Goal: Complete application form

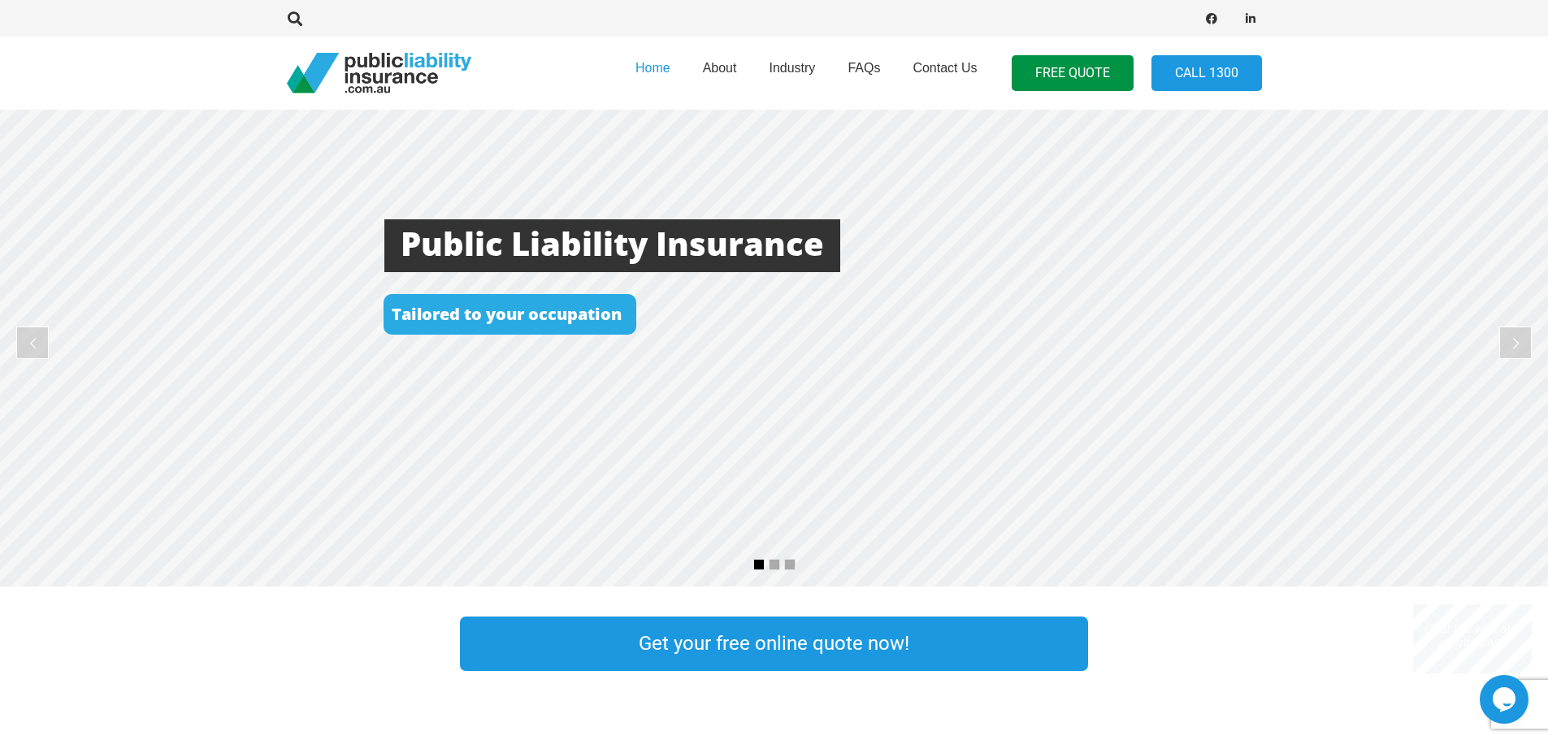
scroll to position [163, 0]
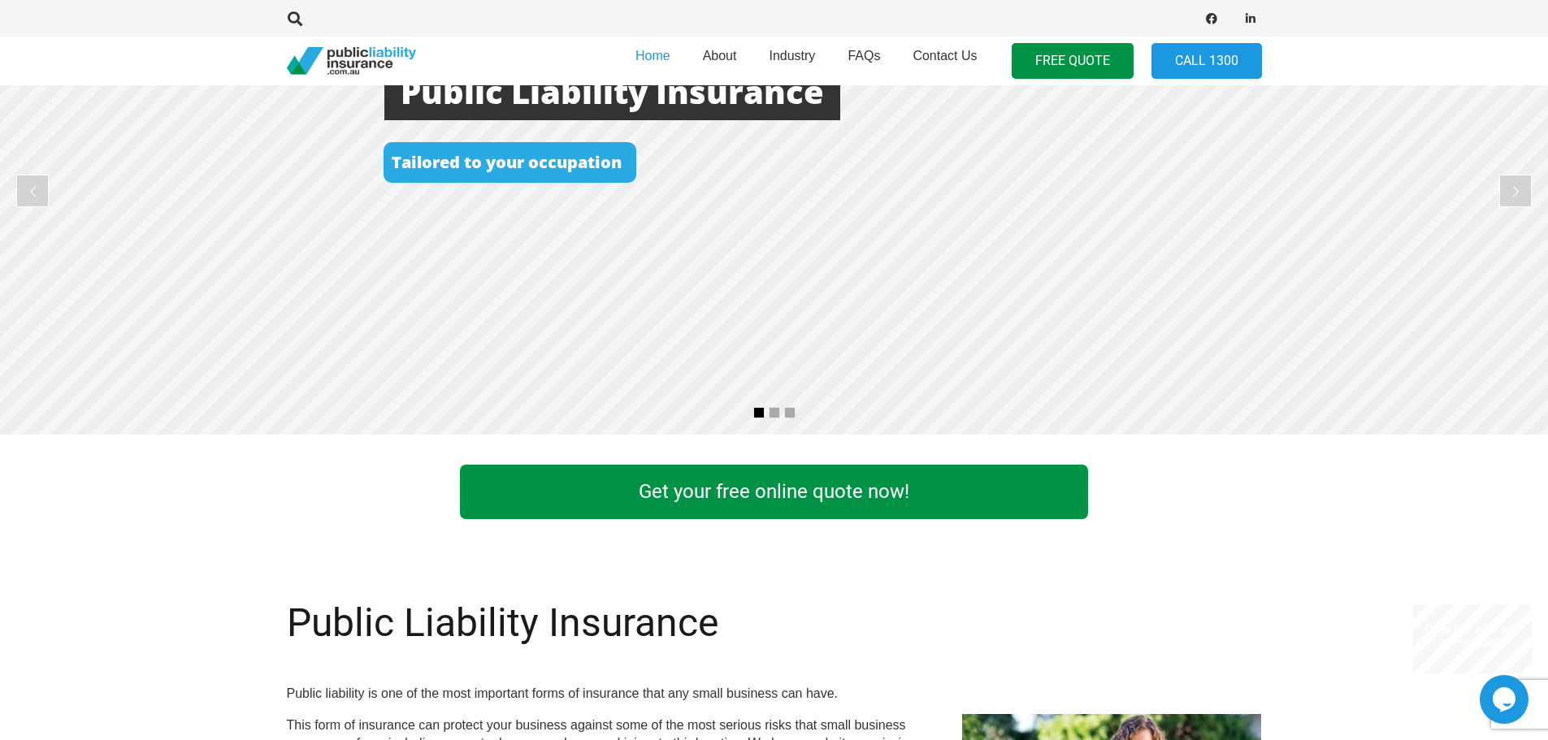
click at [678, 488] on link "Get your free online quote now!" at bounding box center [774, 492] width 628 height 54
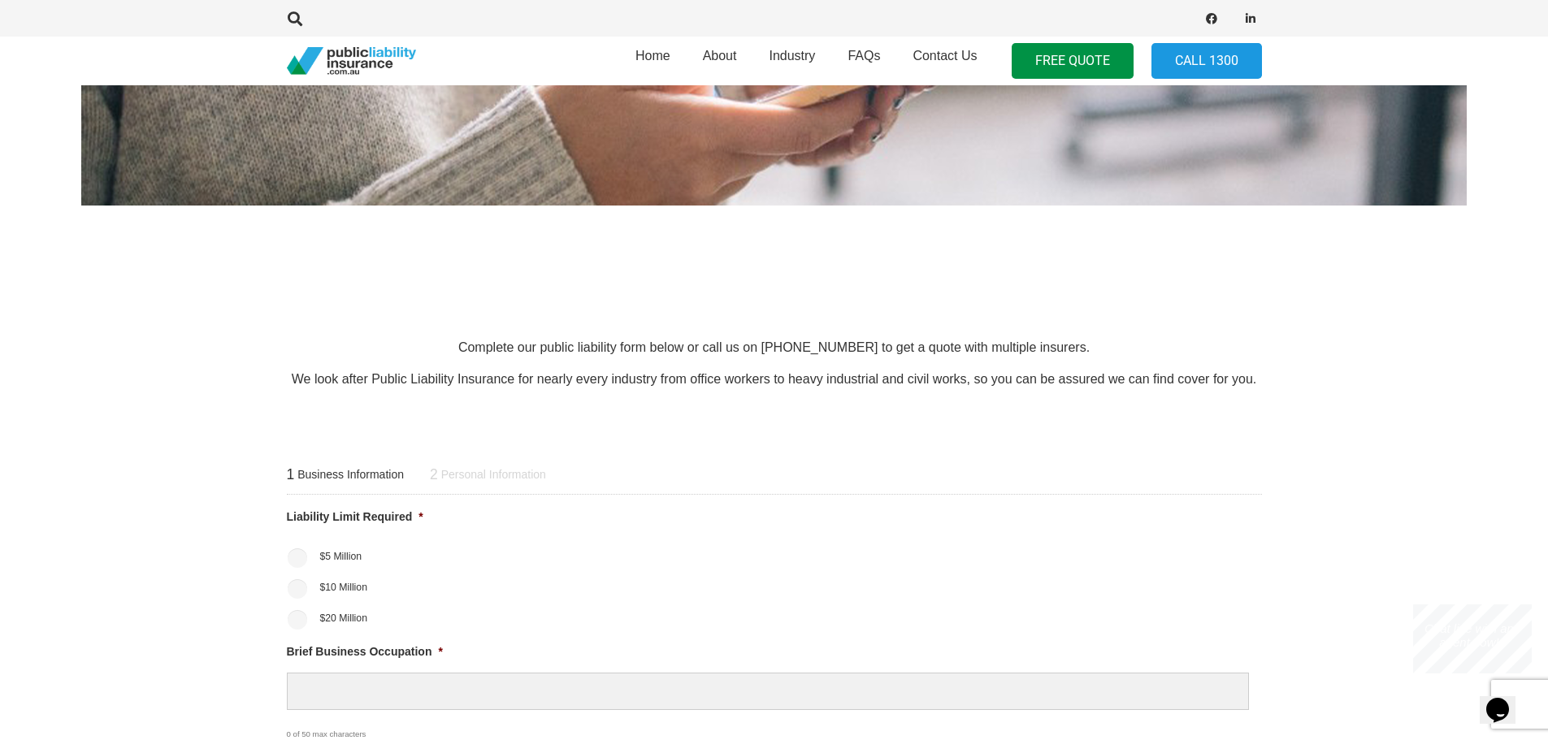
scroll to position [406, 0]
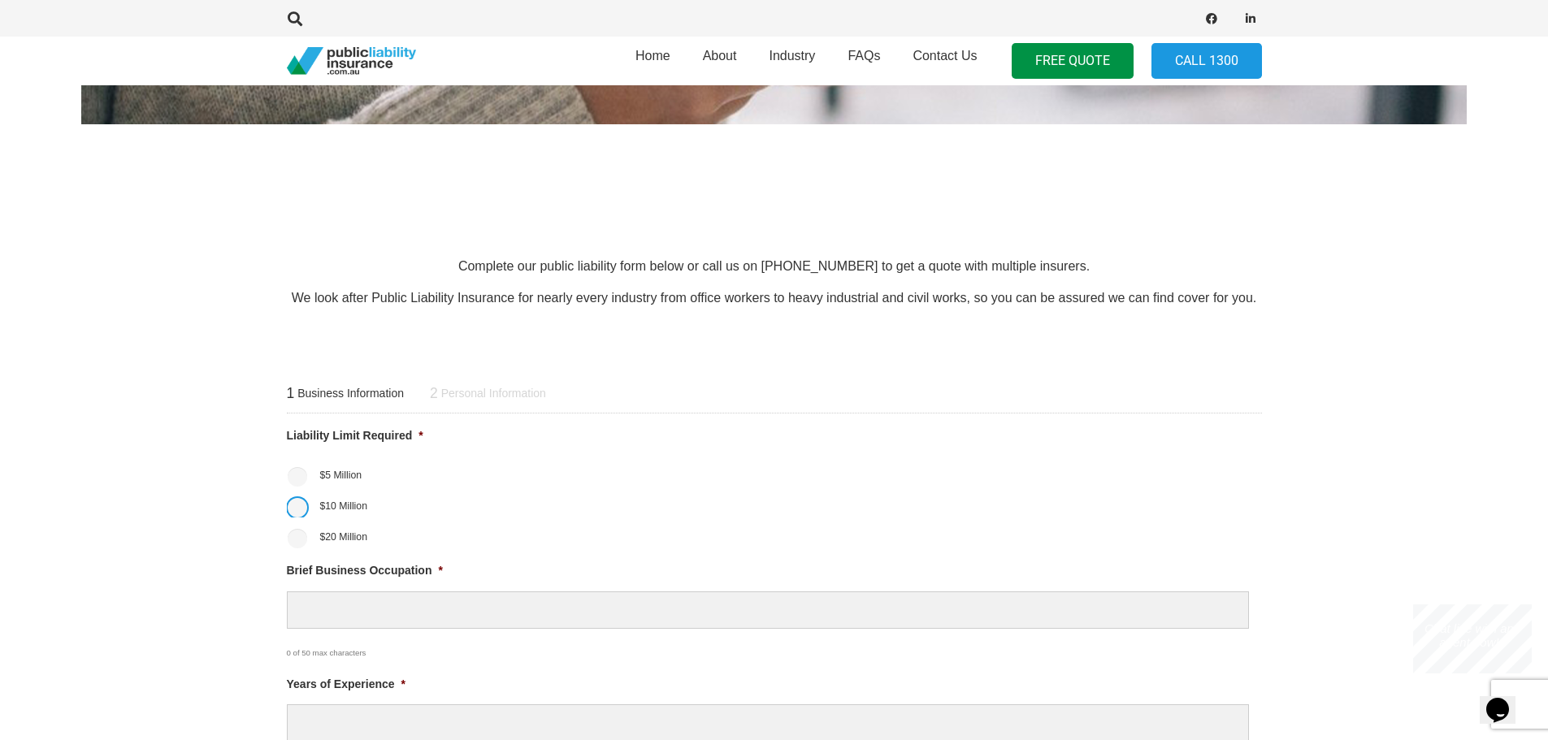
click at [297, 513] on input "$10 Million" at bounding box center [298, 508] width 20 height 20
radio input "true"
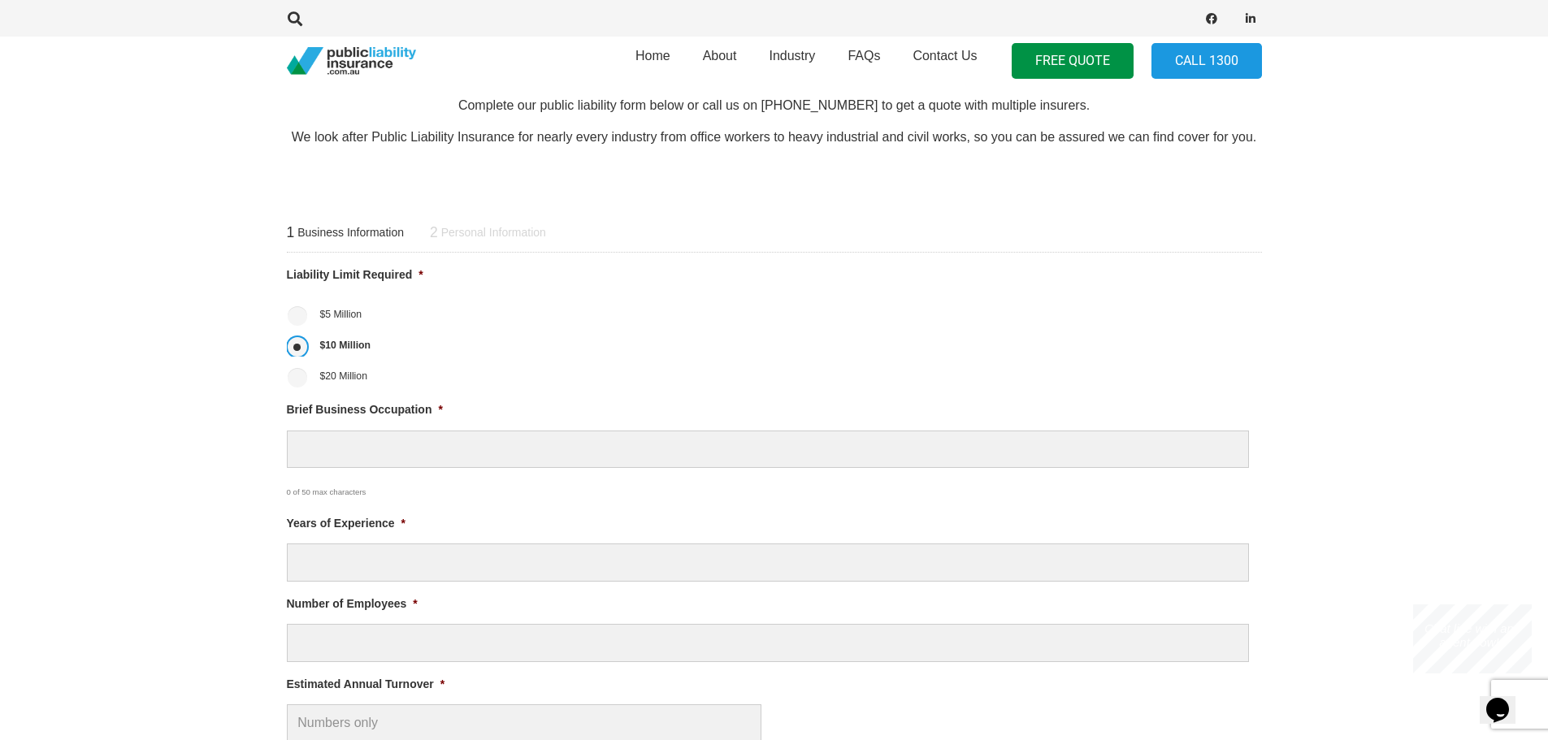
scroll to position [569, 0]
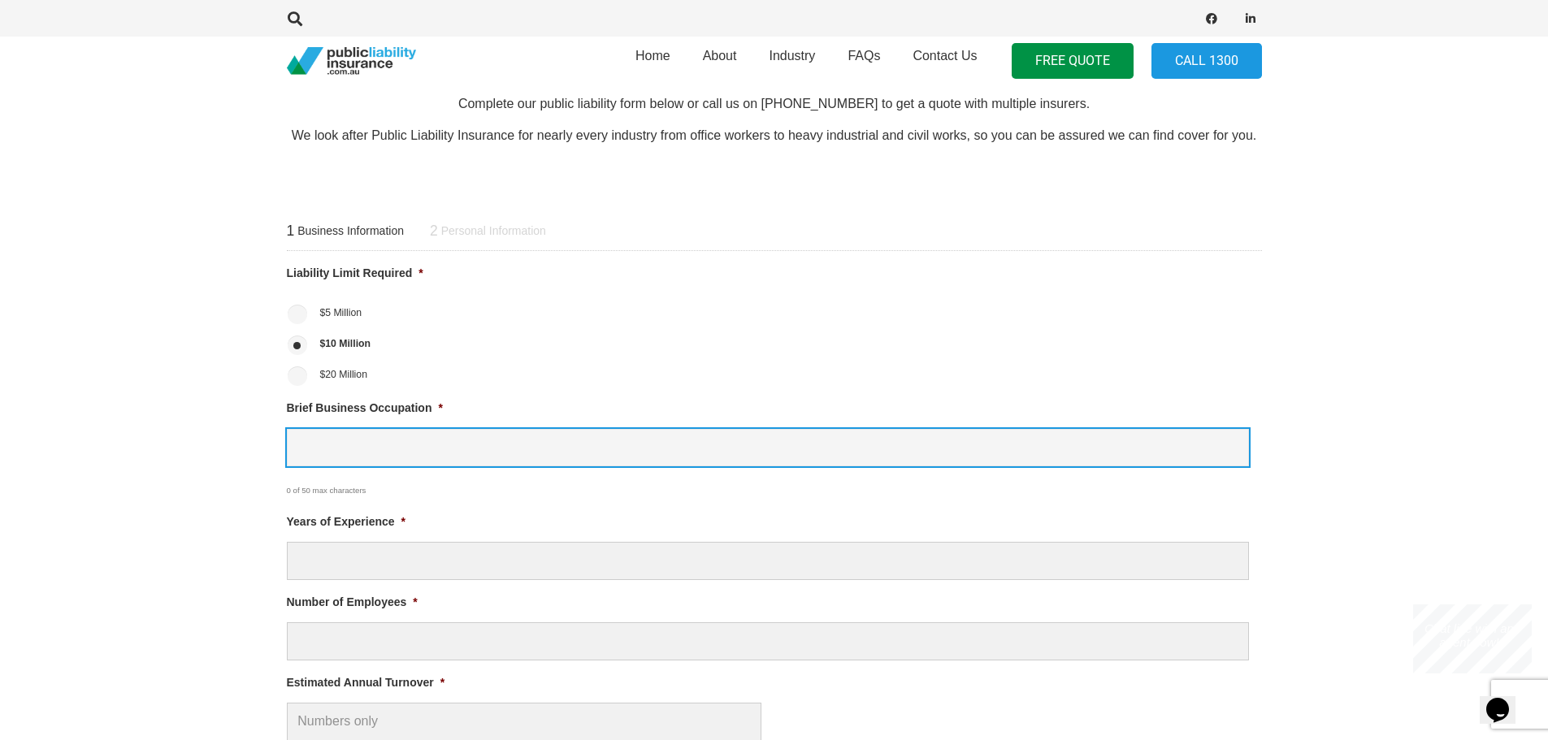
click at [308, 448] on input "Brief Business Occupation *" at bounding box center [768, 448] width 962 height 38
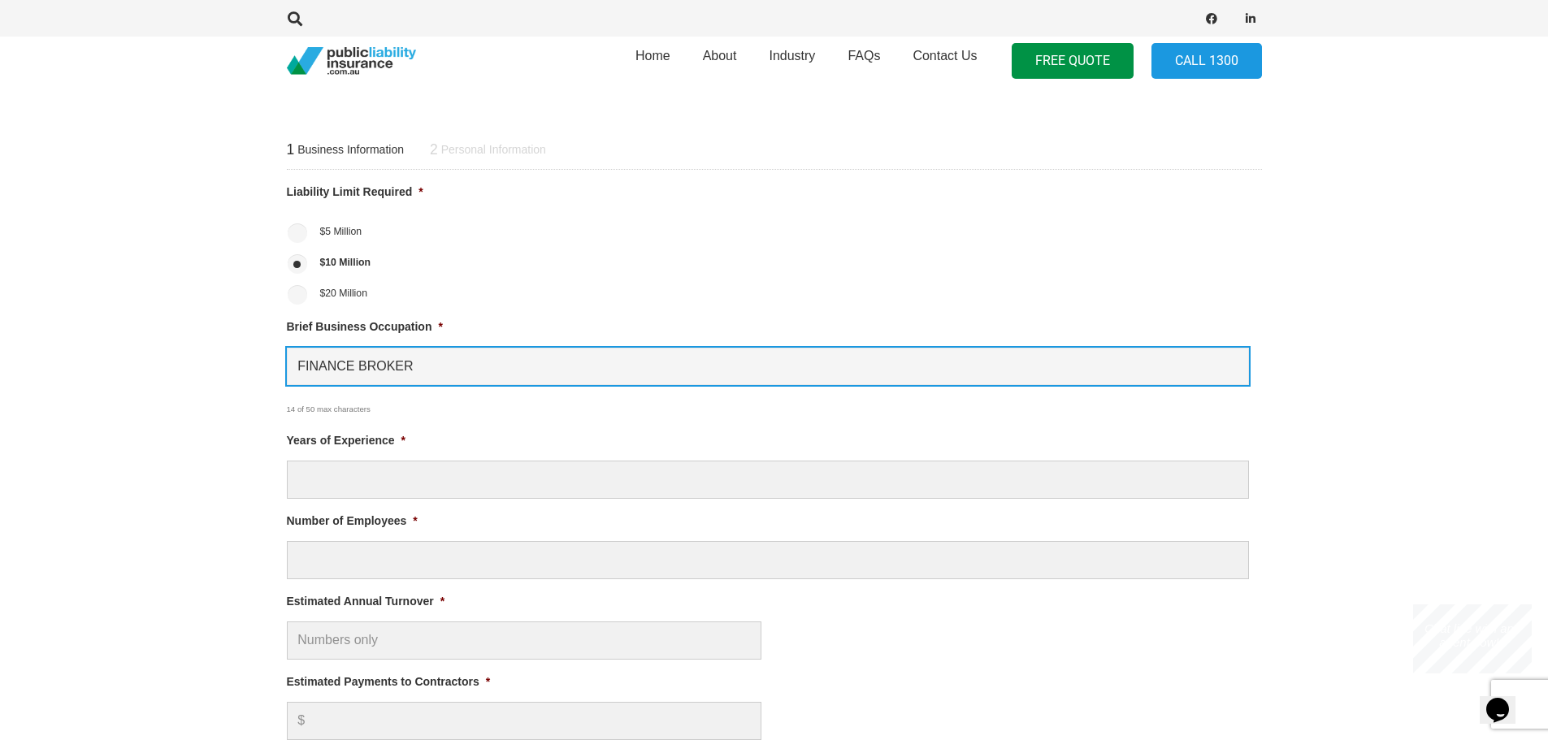
type input "FINANCE BROKER"
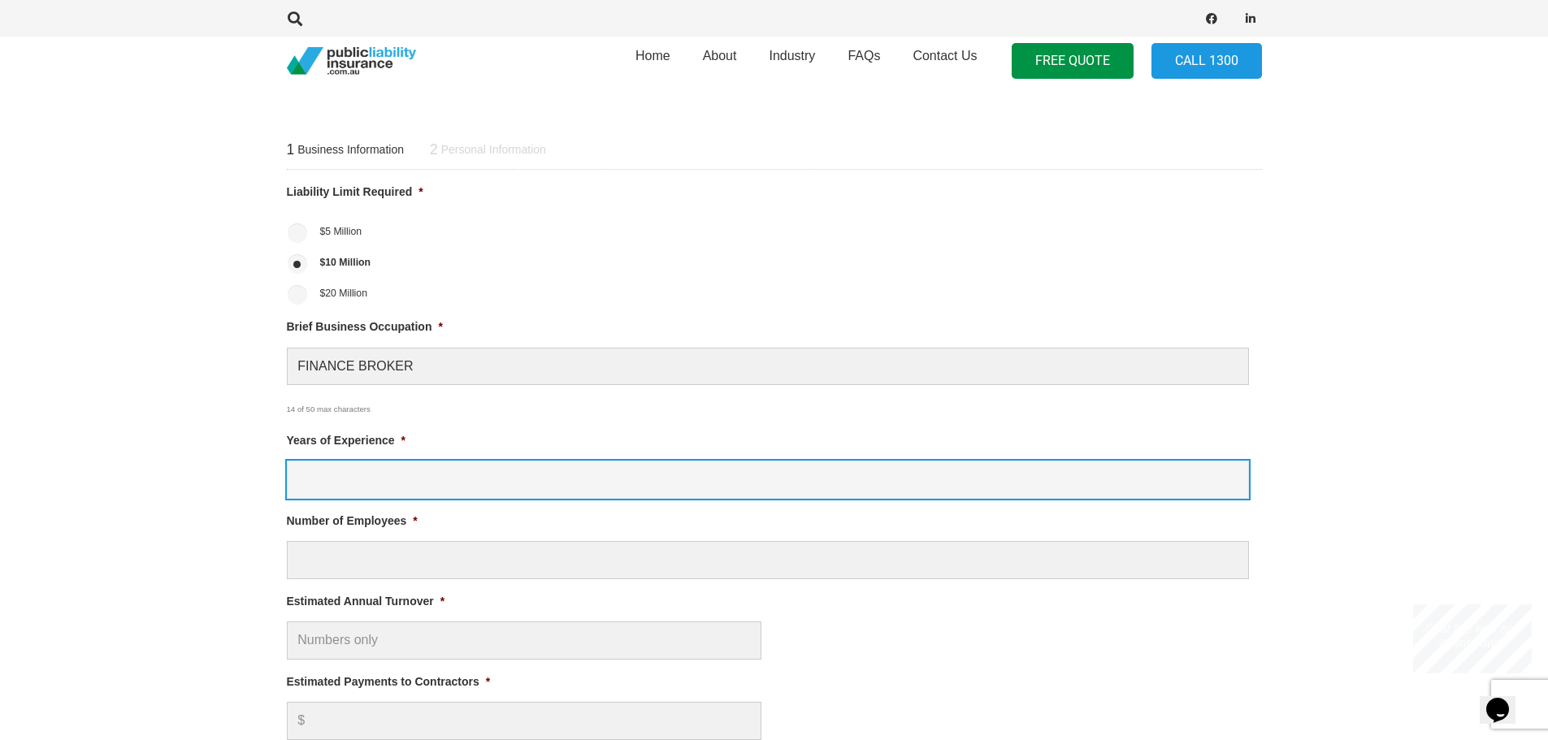
click at [317, 475] on input "Years of Experience *" at bounding box center [768, 480] width 962 height 38
type input "10"
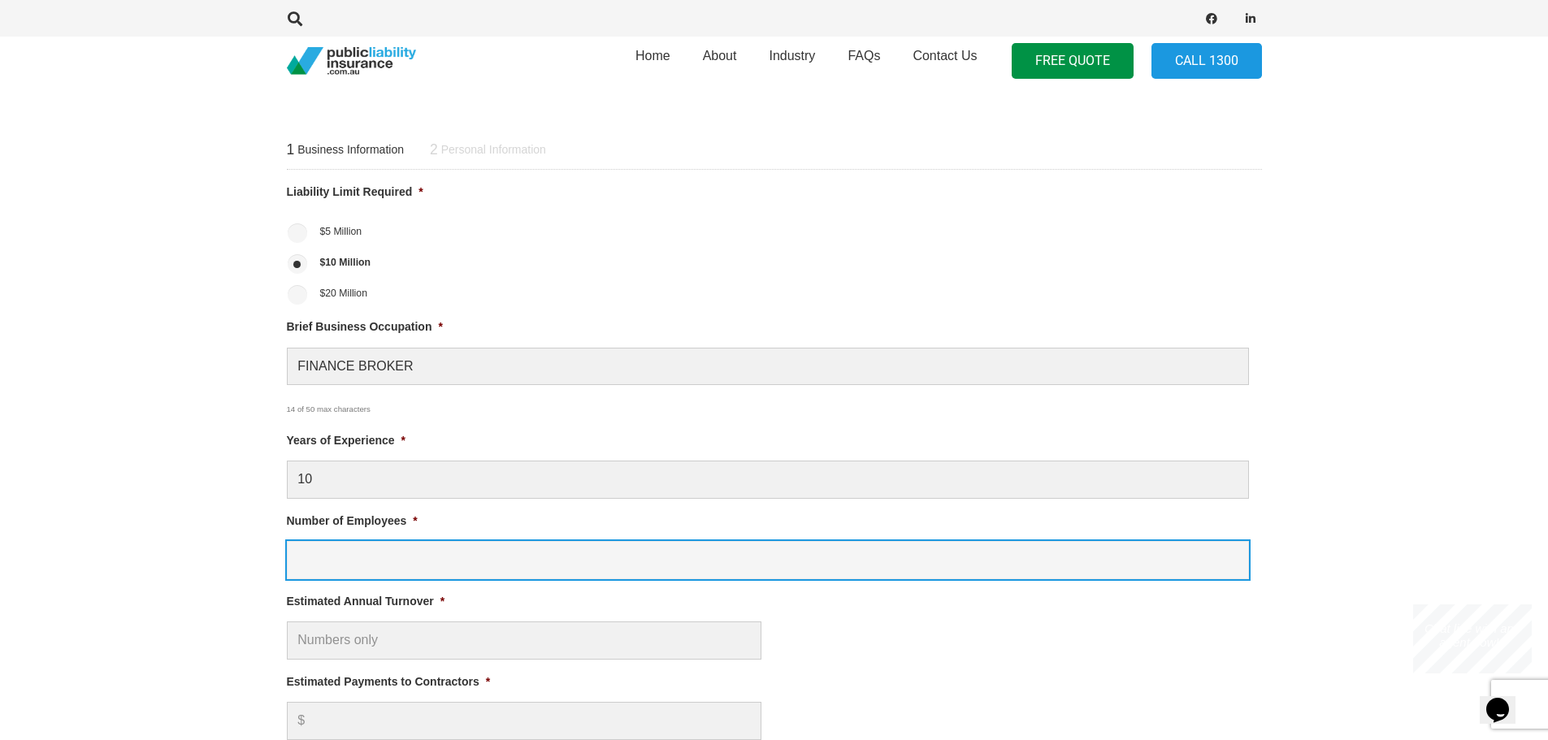
click at [323, 559] on input "Number of Employees *" at bounding box center [768, 560] width 962 height 38
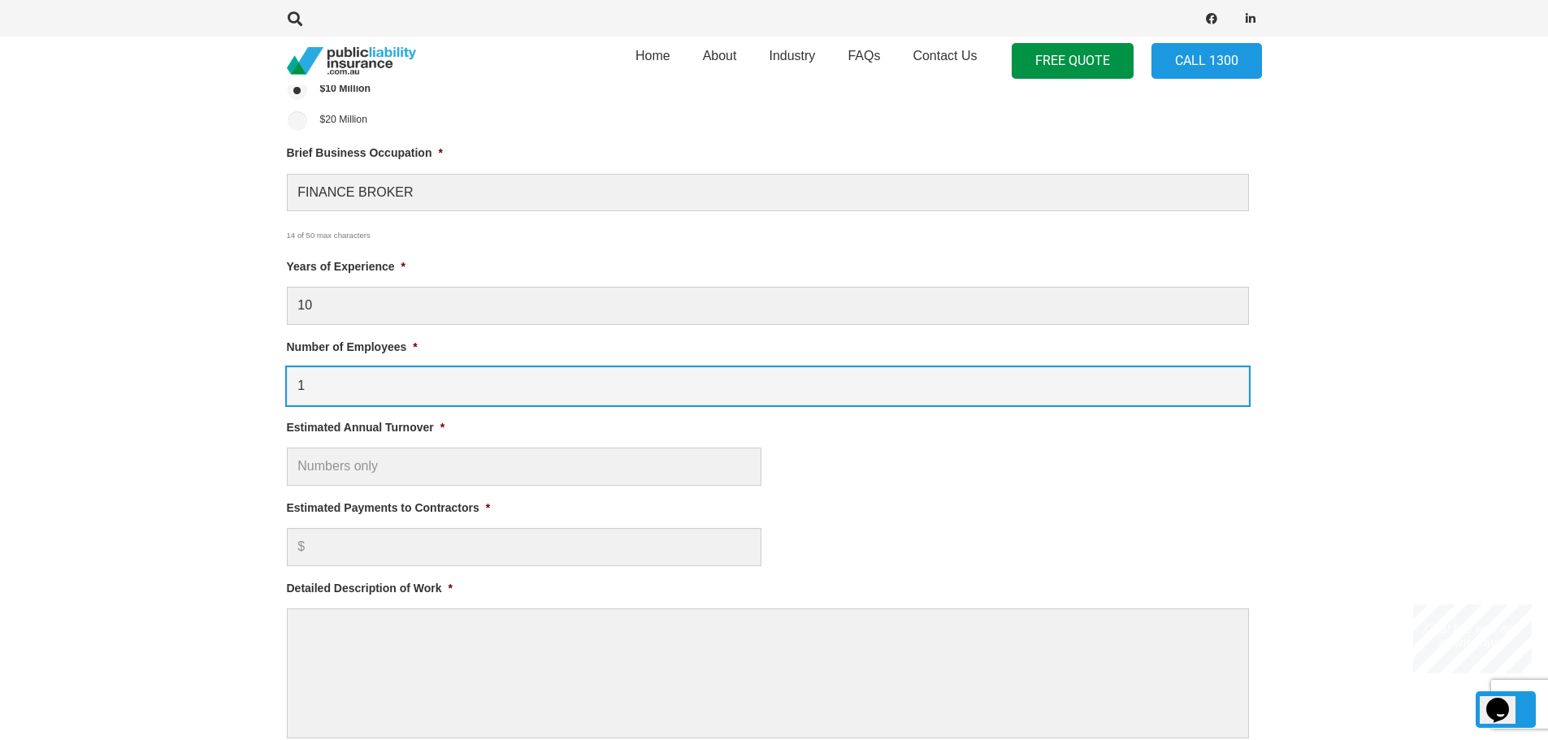
scroll to position [894, 0]
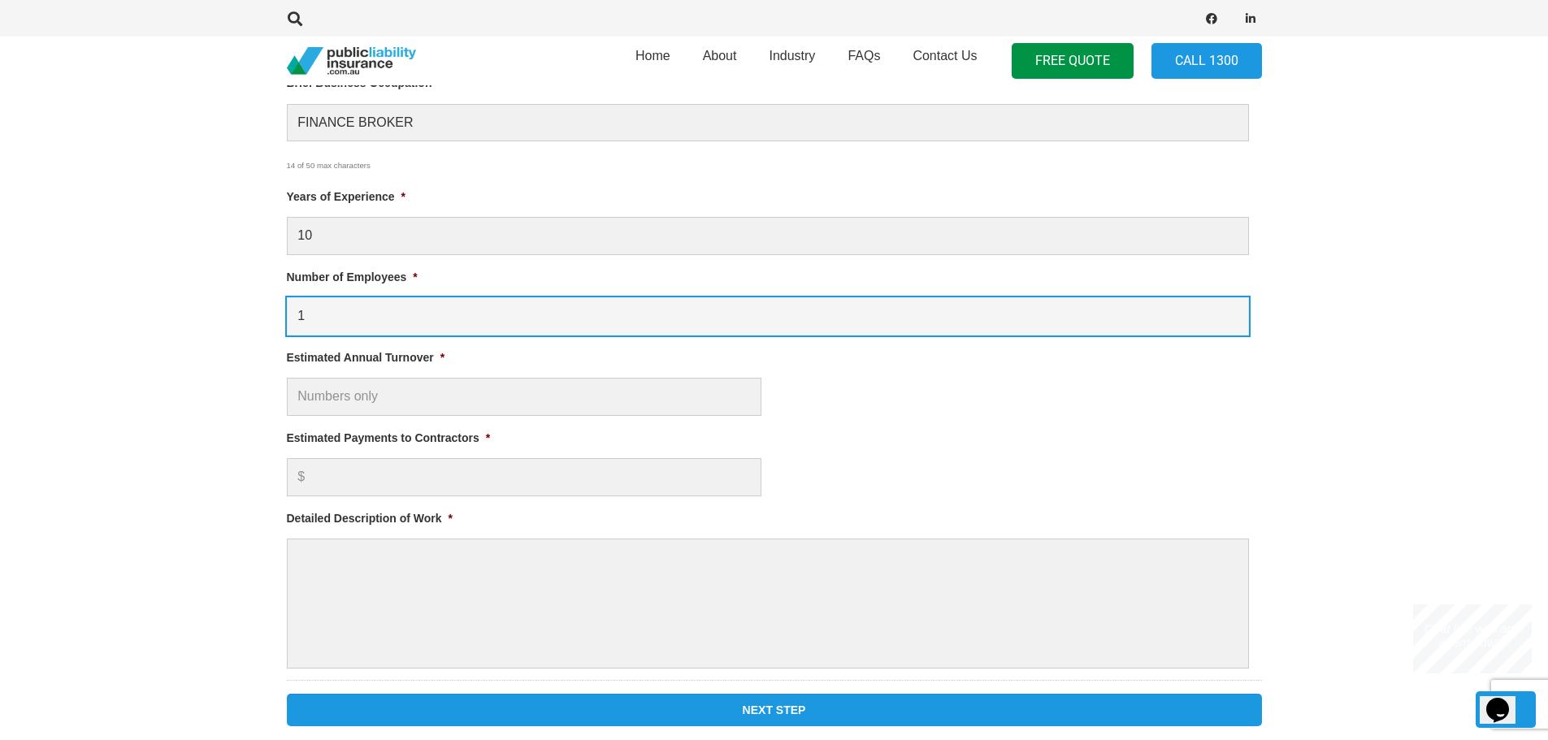
type input "1"
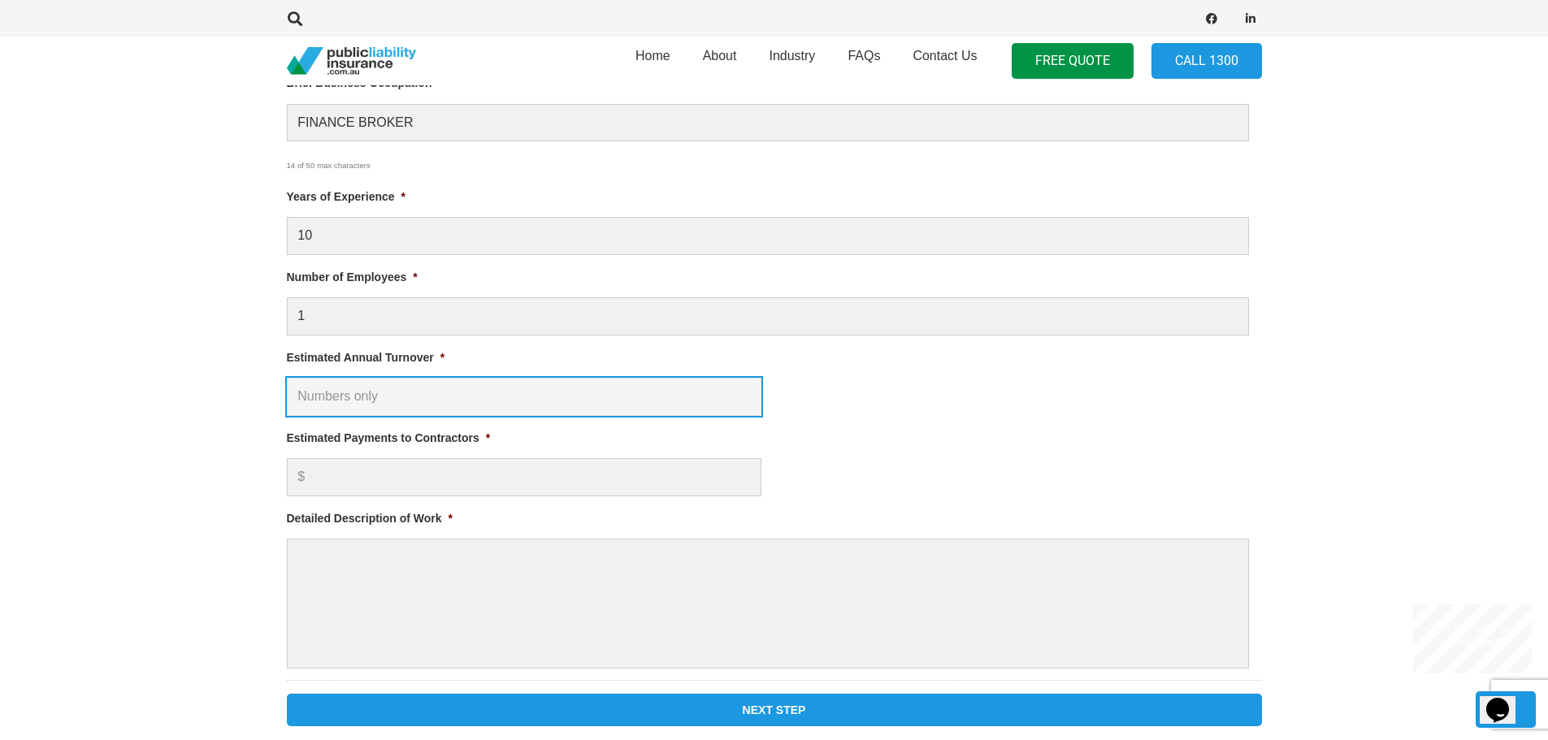
click at [318, 404] on input "Estimated Annual Turnover *" at bounding box center [524, 397] width 475 height 38
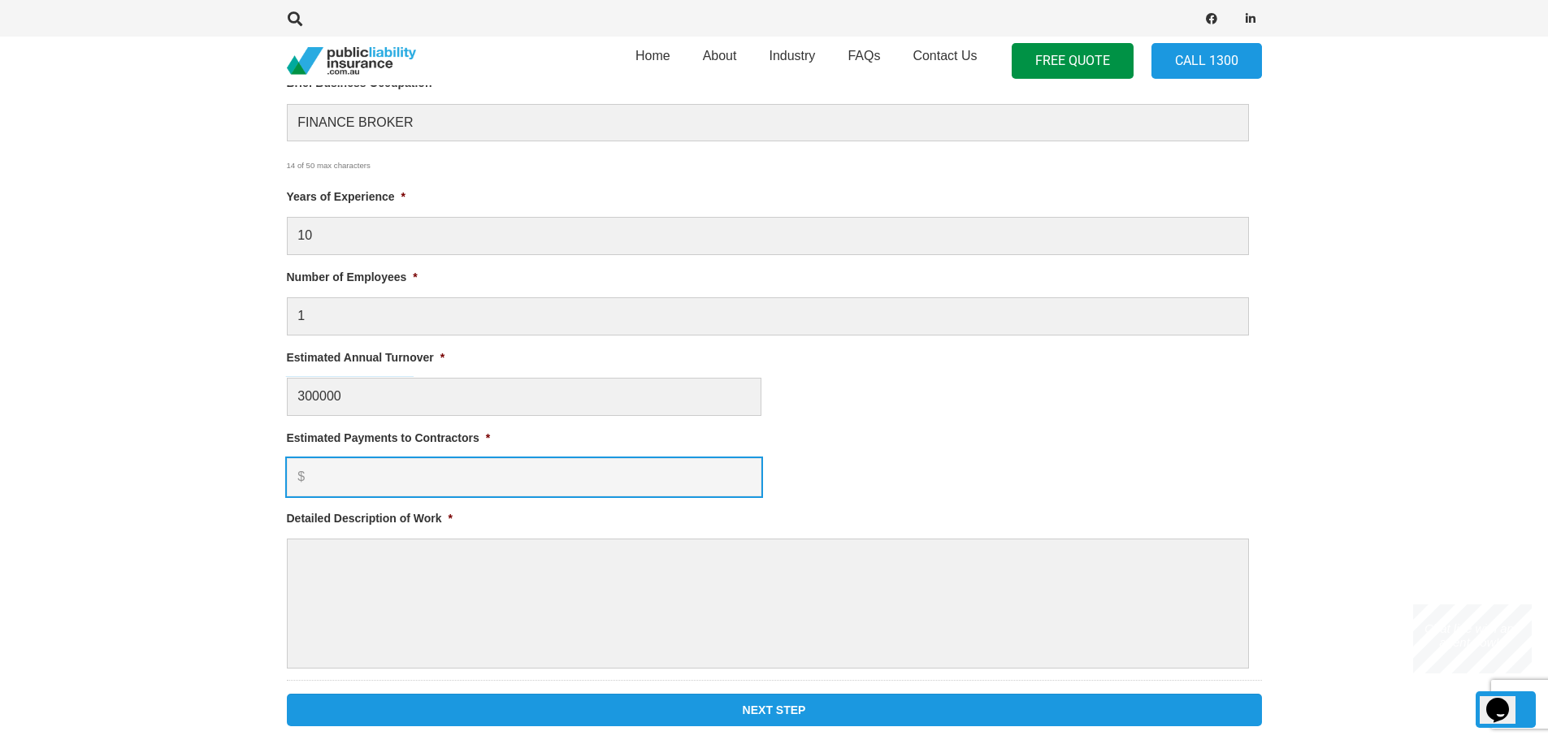
type input "$ 300,000.00"
click at [324, 471] on input "Estimated Payments to Contractors *" at bounding box center [524, 477] width 475 height 38
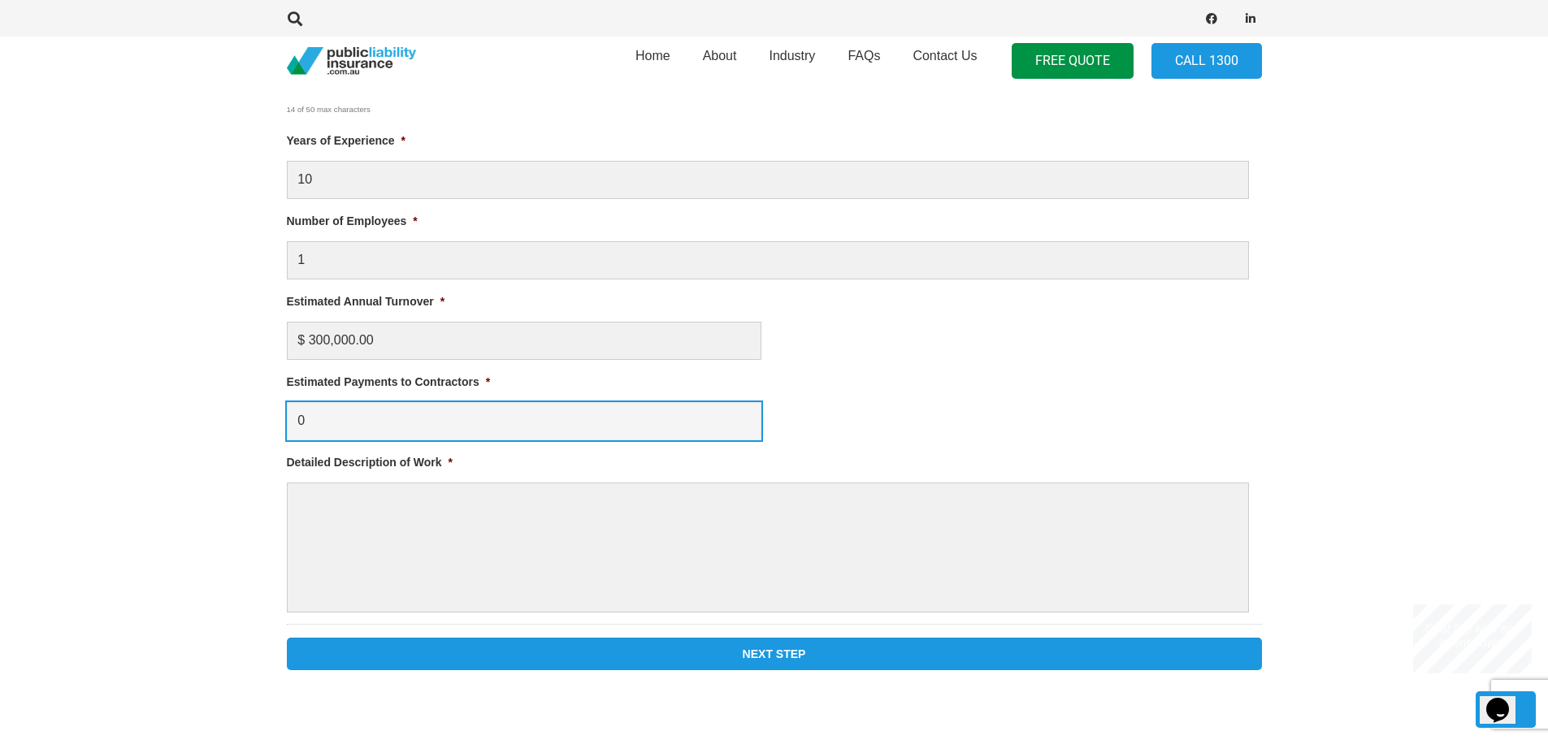
scroll to position [1056, 0]
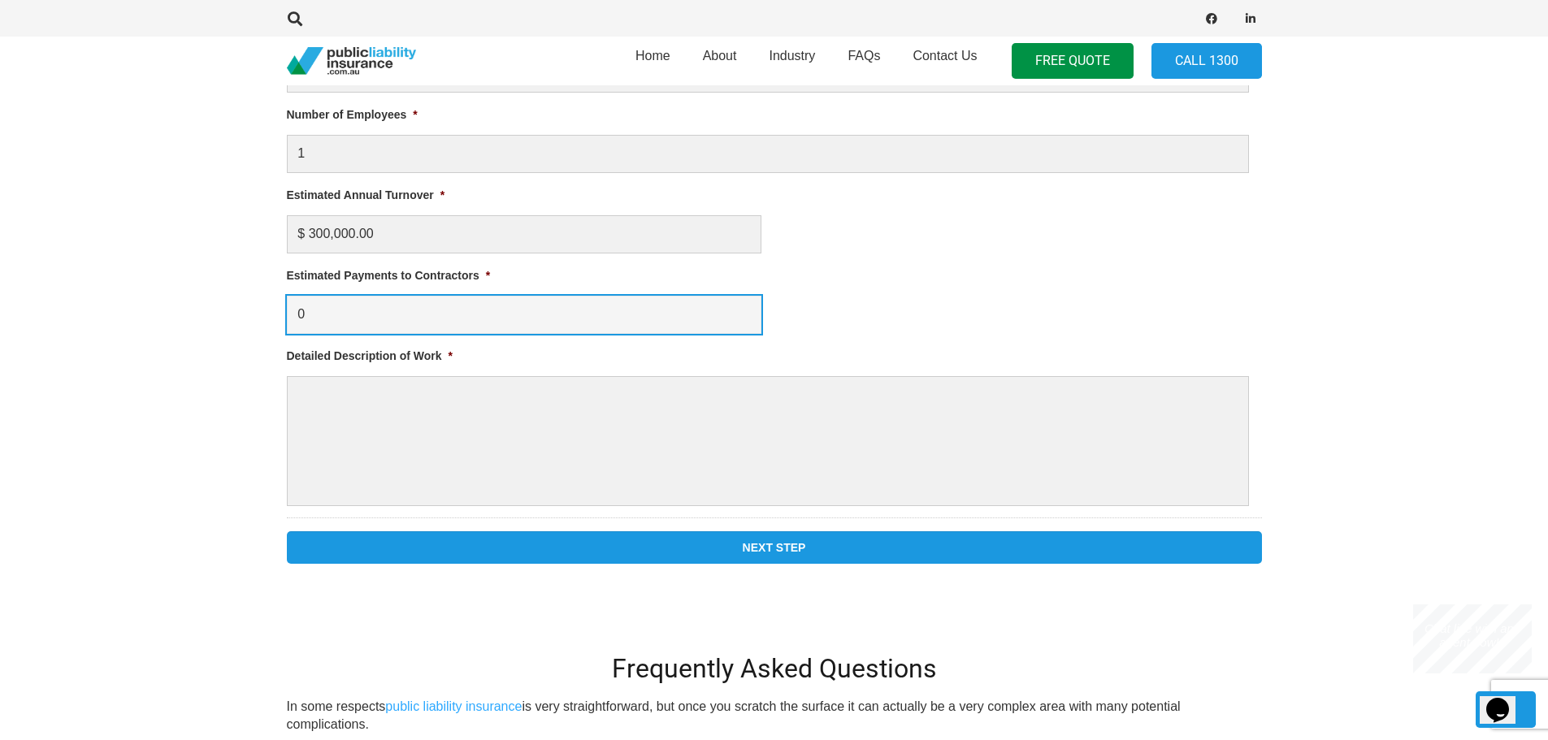
type input "0"
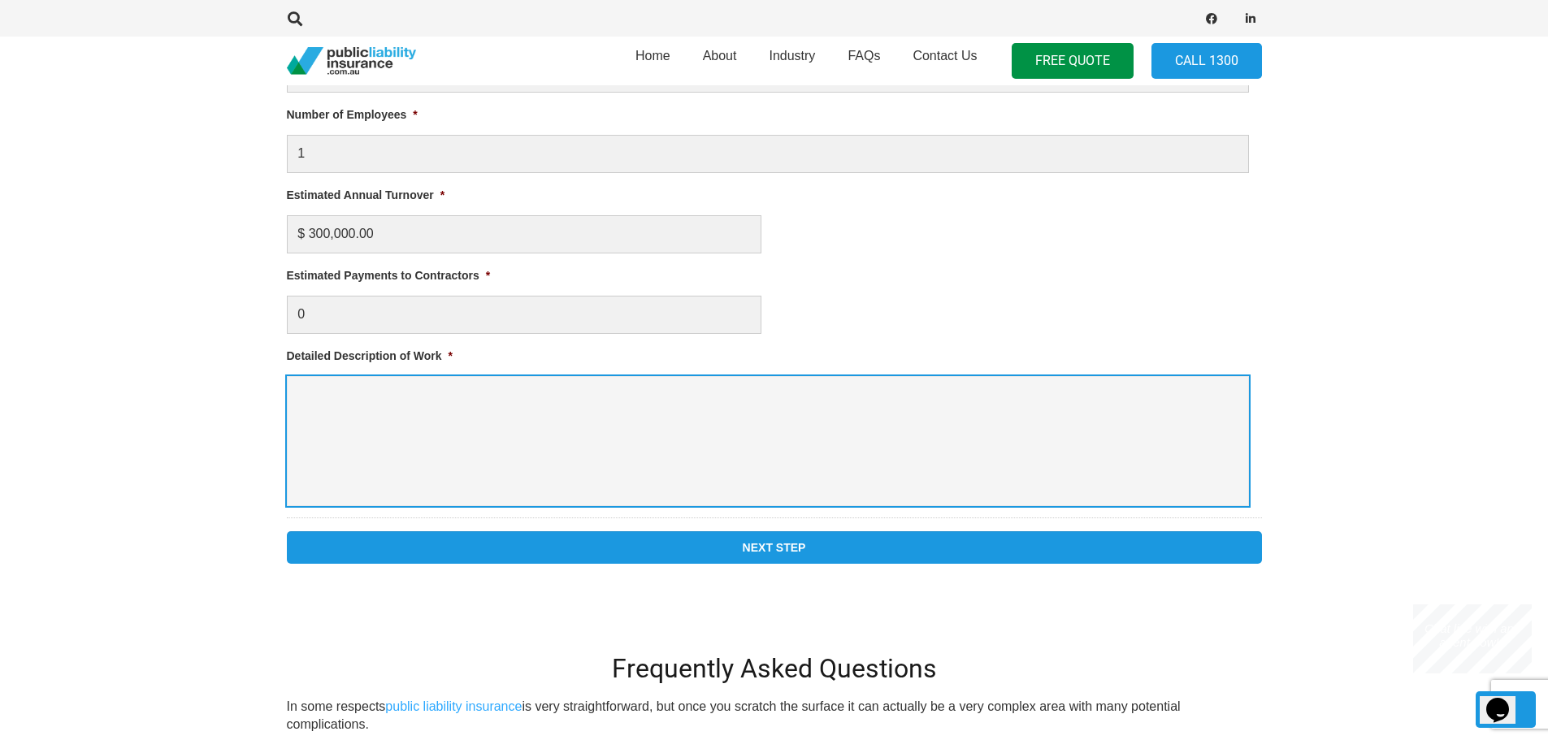
click at [320, 403] on textarea "Detailed Description of Work *" at bounding box center [768, 441] width 962 height 130
type textarea "i"
click at [458, 402] on textarea "asset finance broker foe comercial and consumer" at bounding box center [768, 441] width 962 height 130
click at [434, 397] on textarea "asset finance broker foe commercial and consumer" at bounding box center [768, 441] width 962 height 130
click at [615, 401] on textarea "asset finance broker for commercial and consumer" at bounding box center [768, 441] width 962 height 130
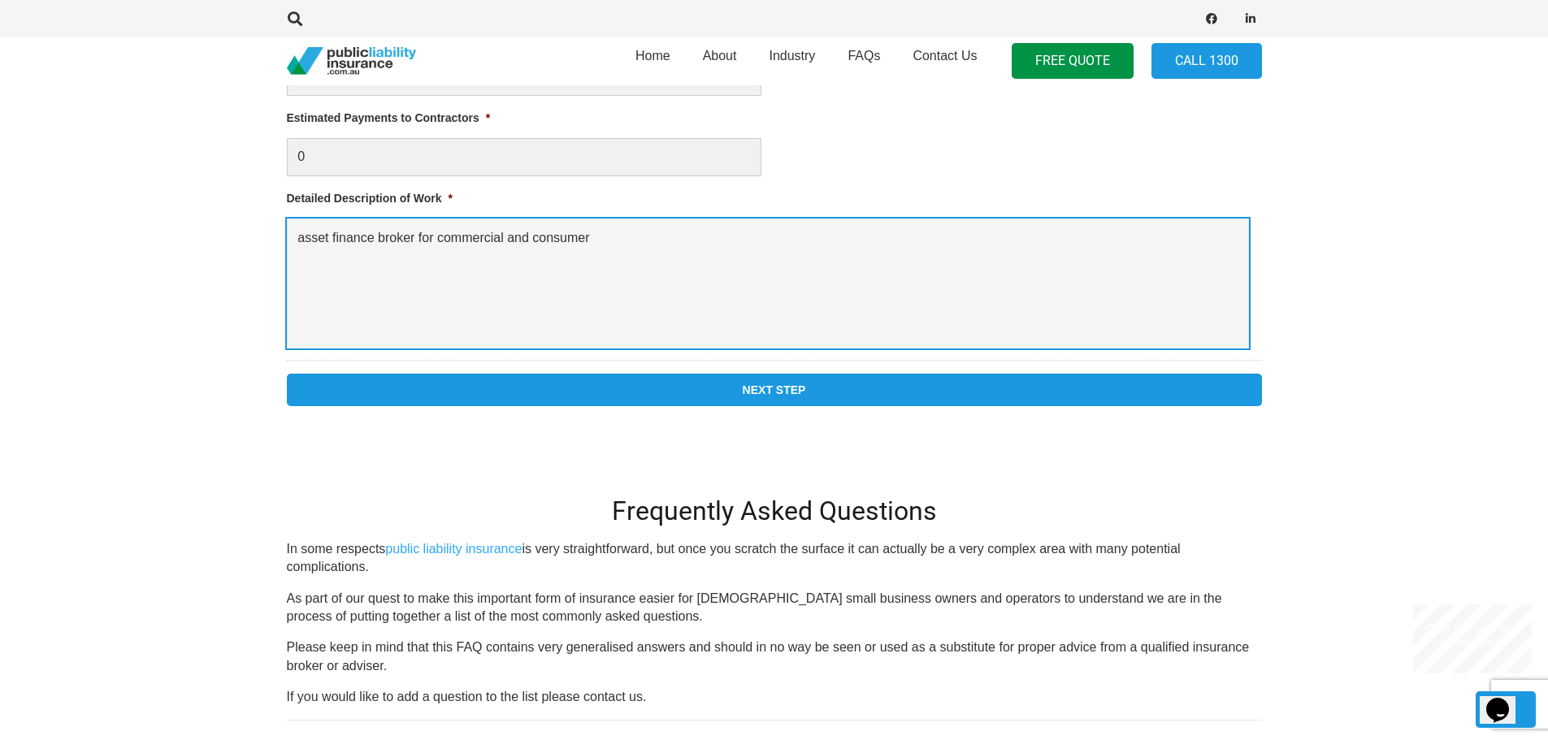
scroll to position [1219, 0]
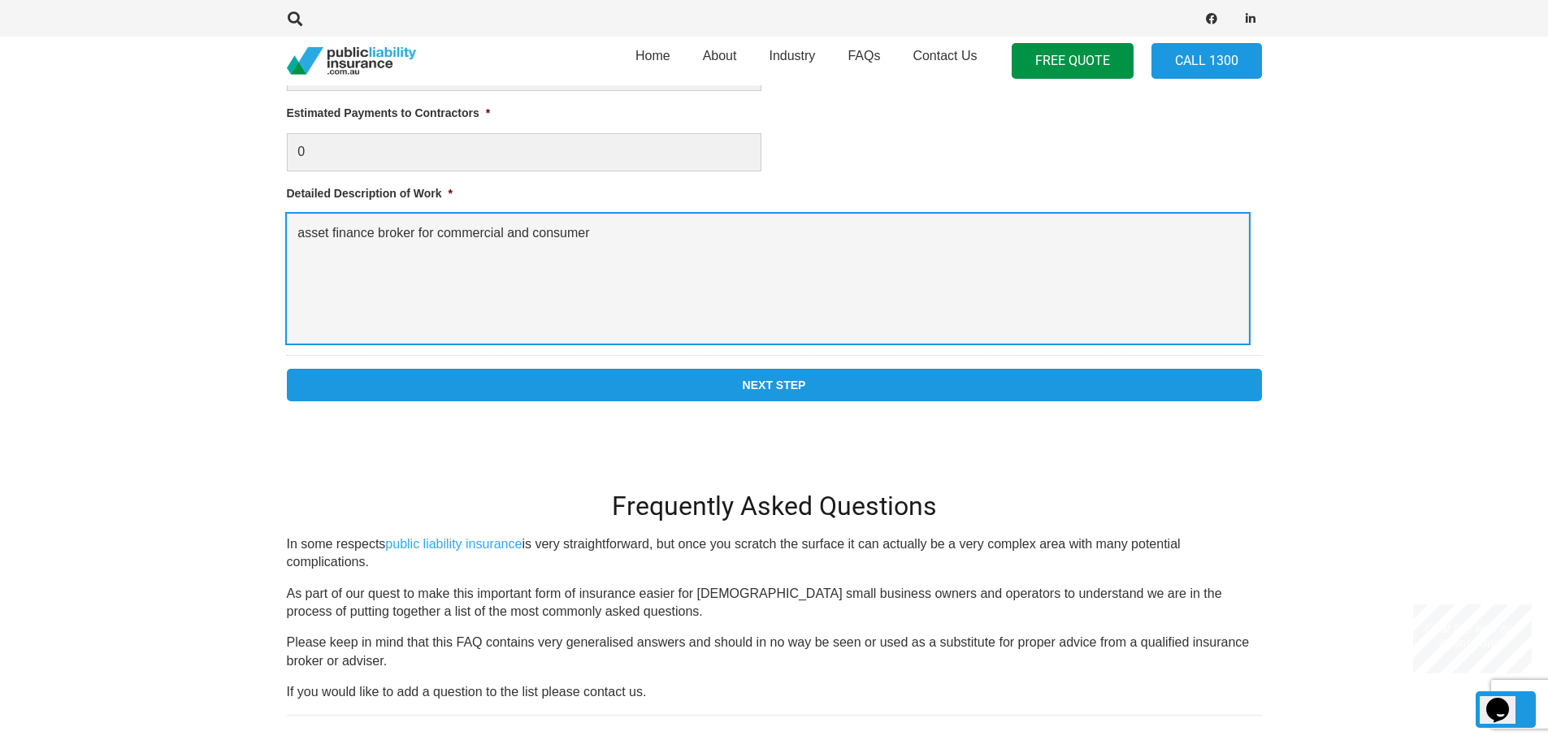
type textarea "asset finance broker for commercial and consumer"
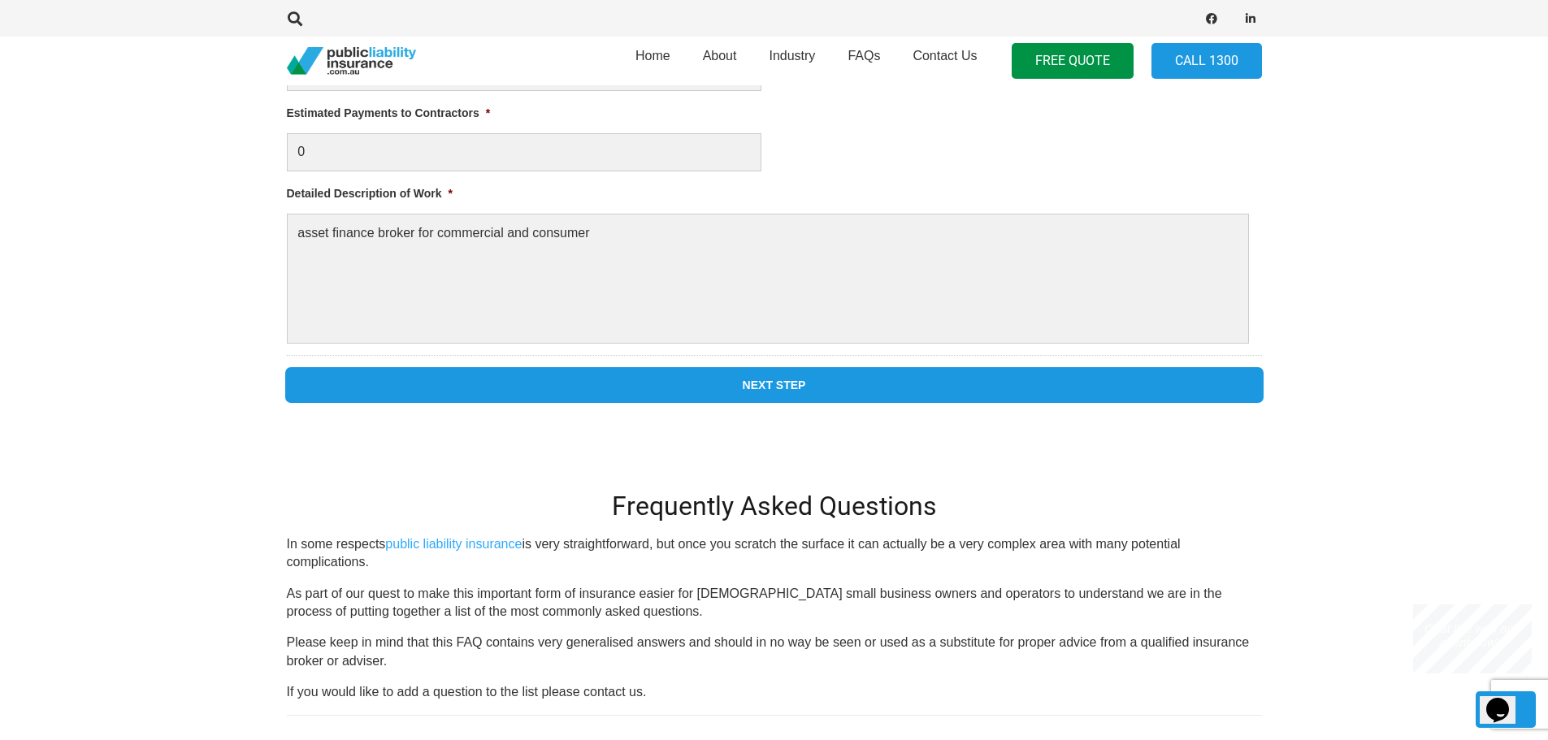
click at [645, 386] on input "Next Step" at bounding box center [774, 385] width 975 height 33
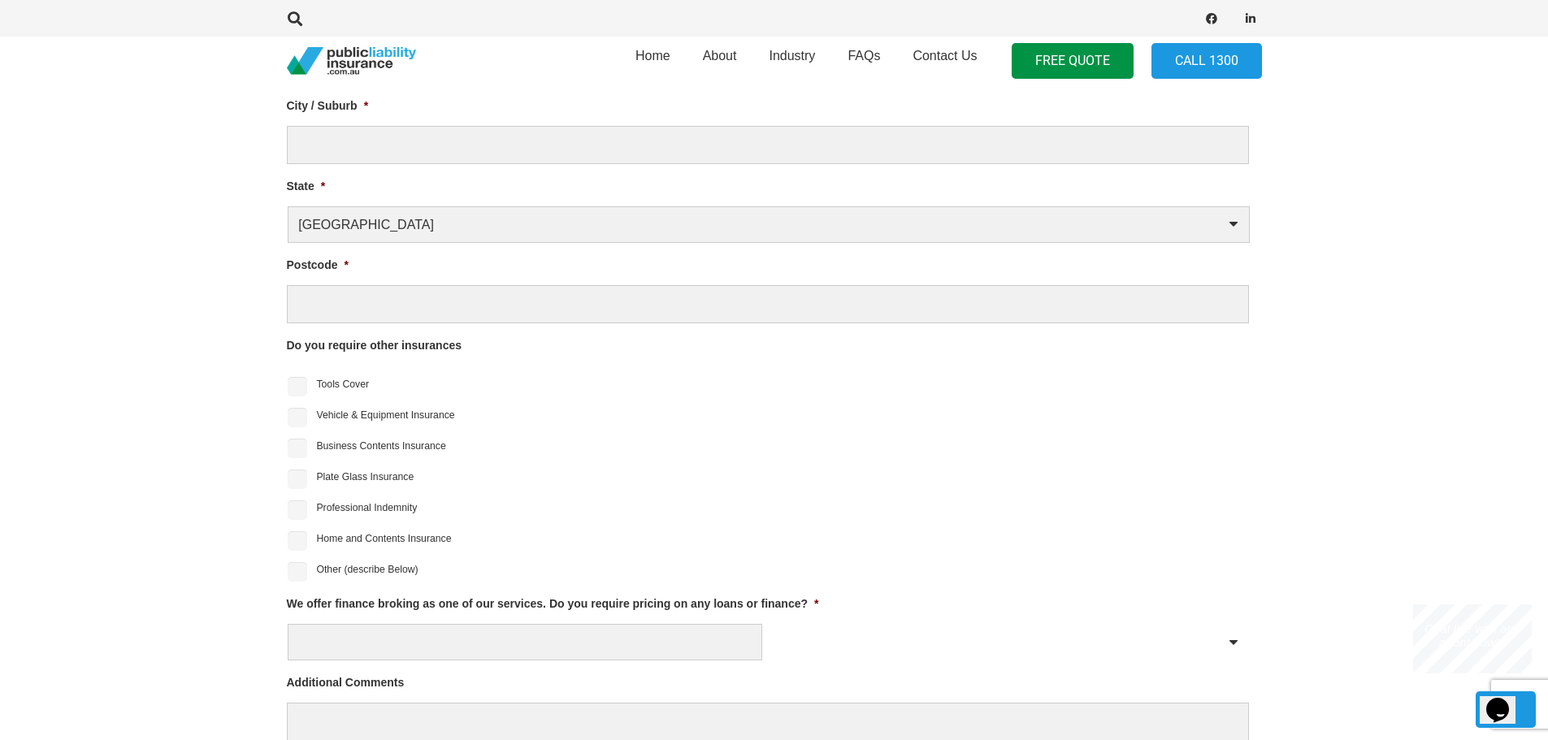
scroll to position [697, 0]
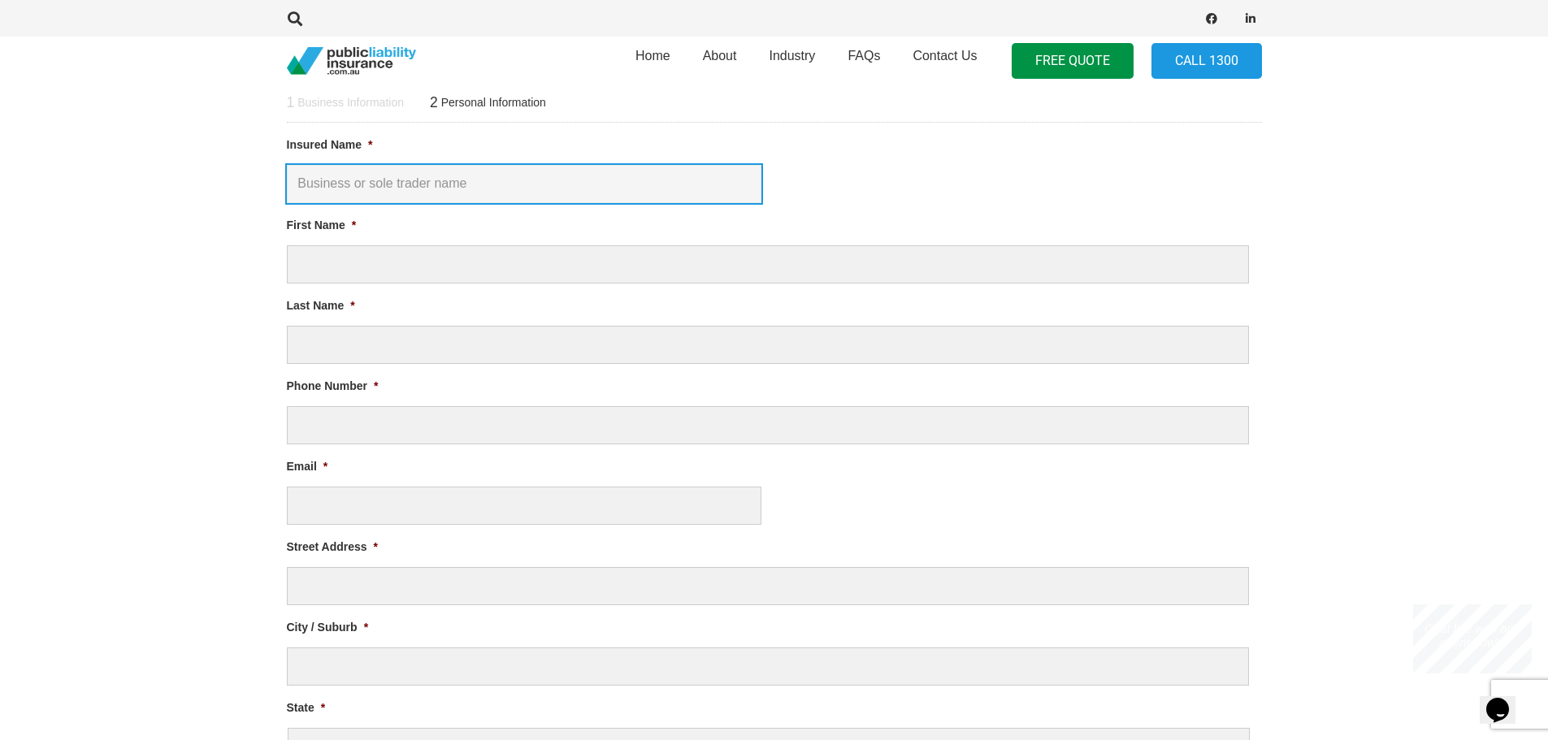
click at [313, 185] on input "Insured Name *" at bounding box center [524, 184] width 475 height 38
type input "[PERSON_NAME]"
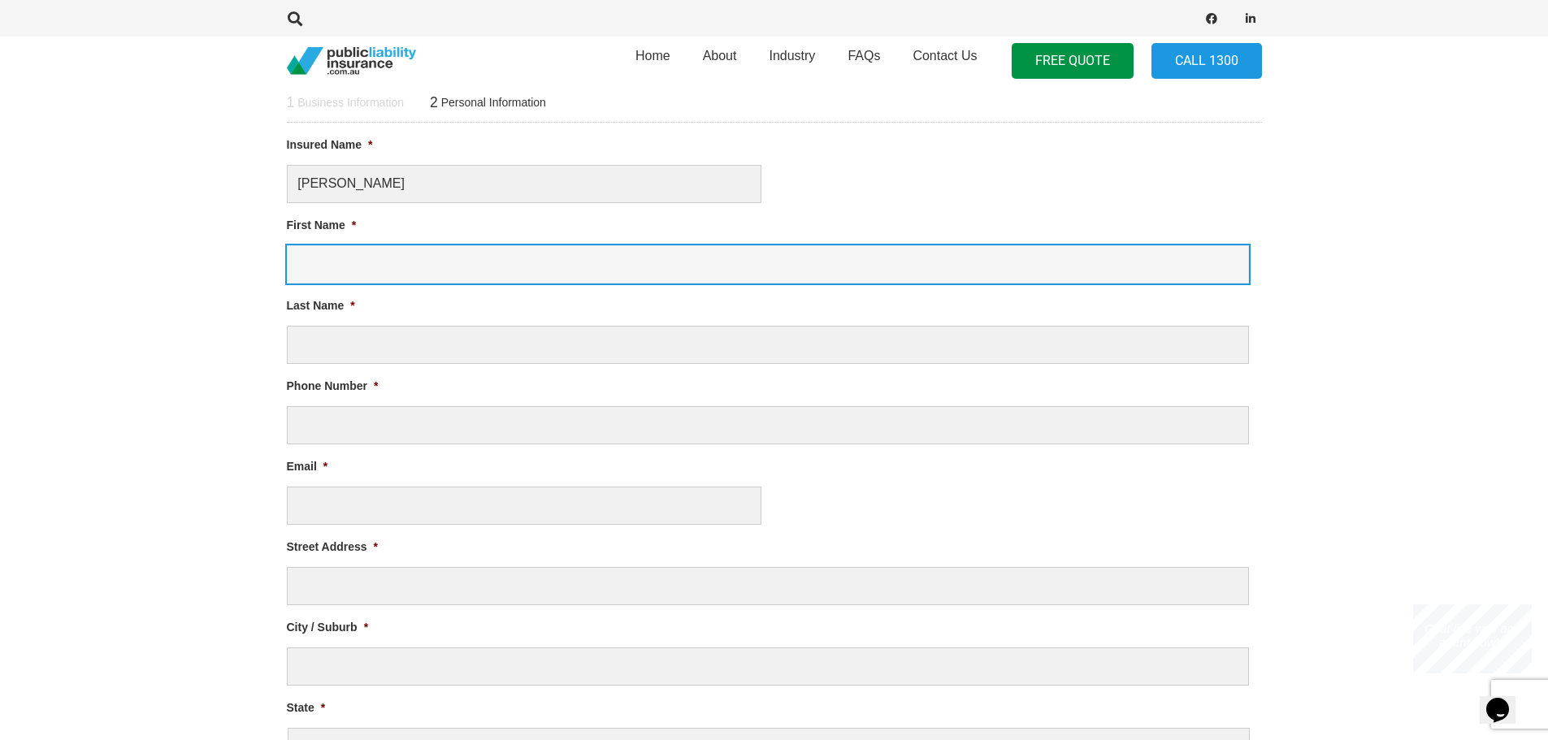
click at [310, 267] on input "First Name *" at bounding box center [768, 264] width 962 height 38
type input "[PERSON_NAME]"
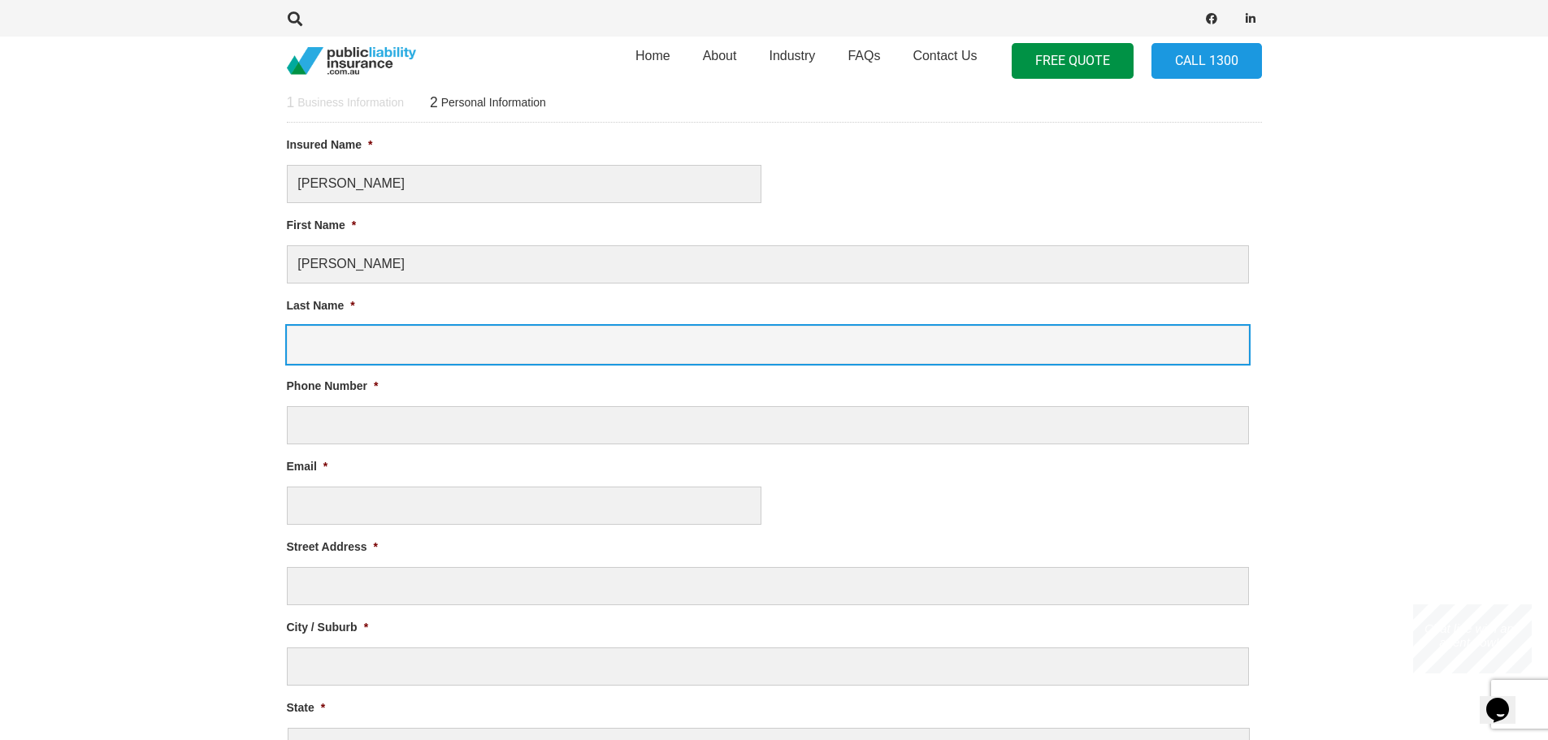
click at [310, 345] on input "Last Name *" at bounding box center [768, 345] width 962 height 38
type input "[PERSON_NAME]"
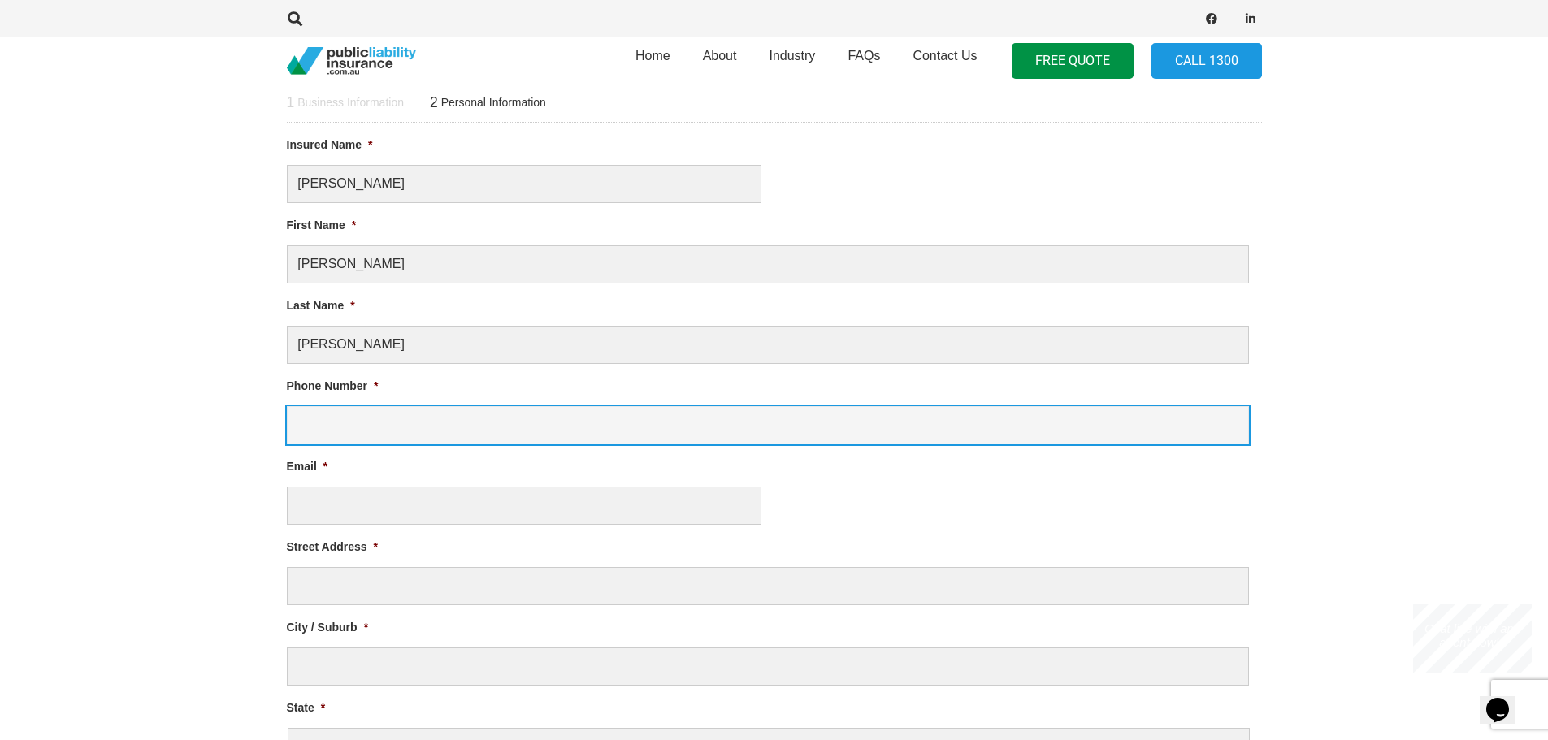
click at [321, 420] on input "Phone Number *" at bounding box center [768, 425] width 962 height 38
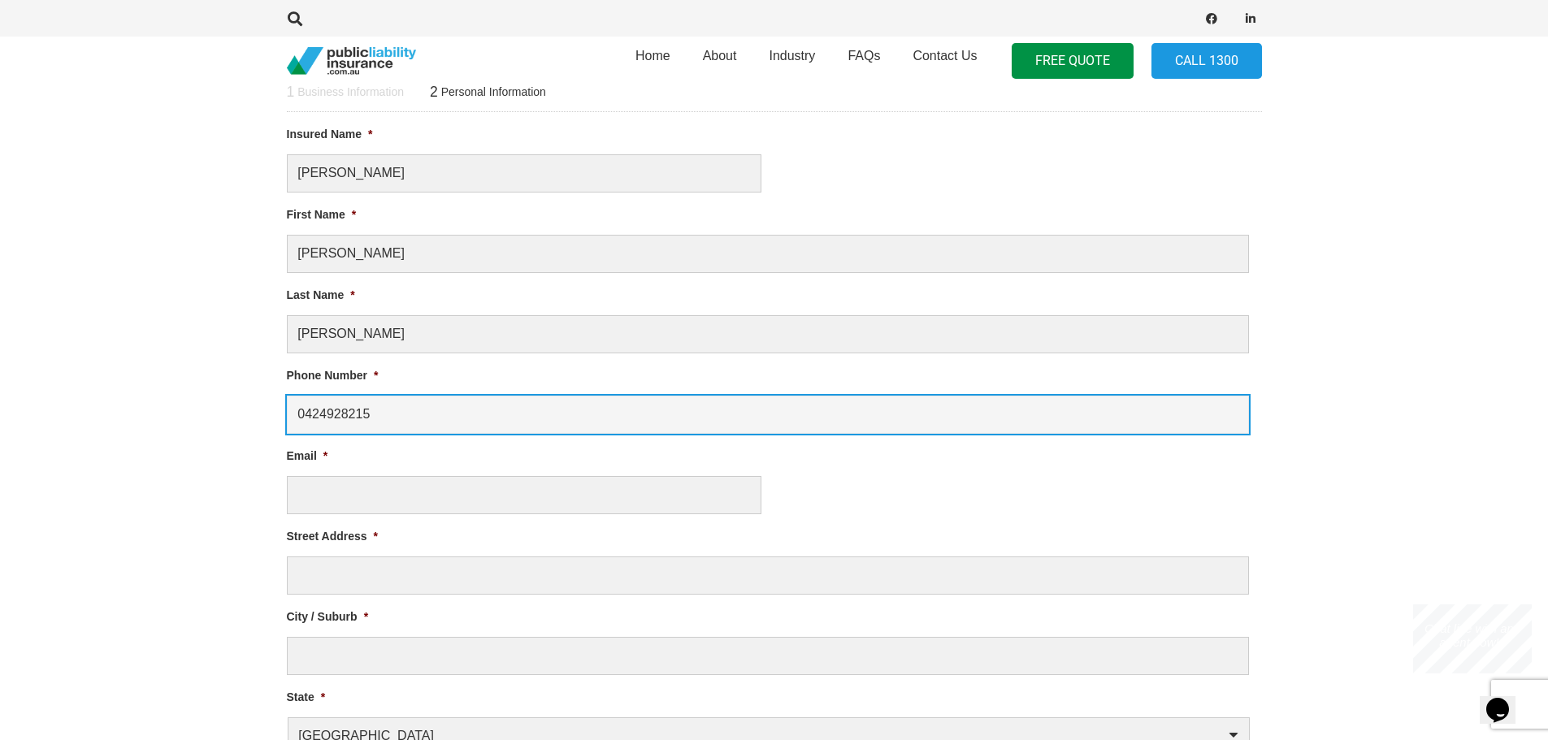
scroll to position [860, 0]
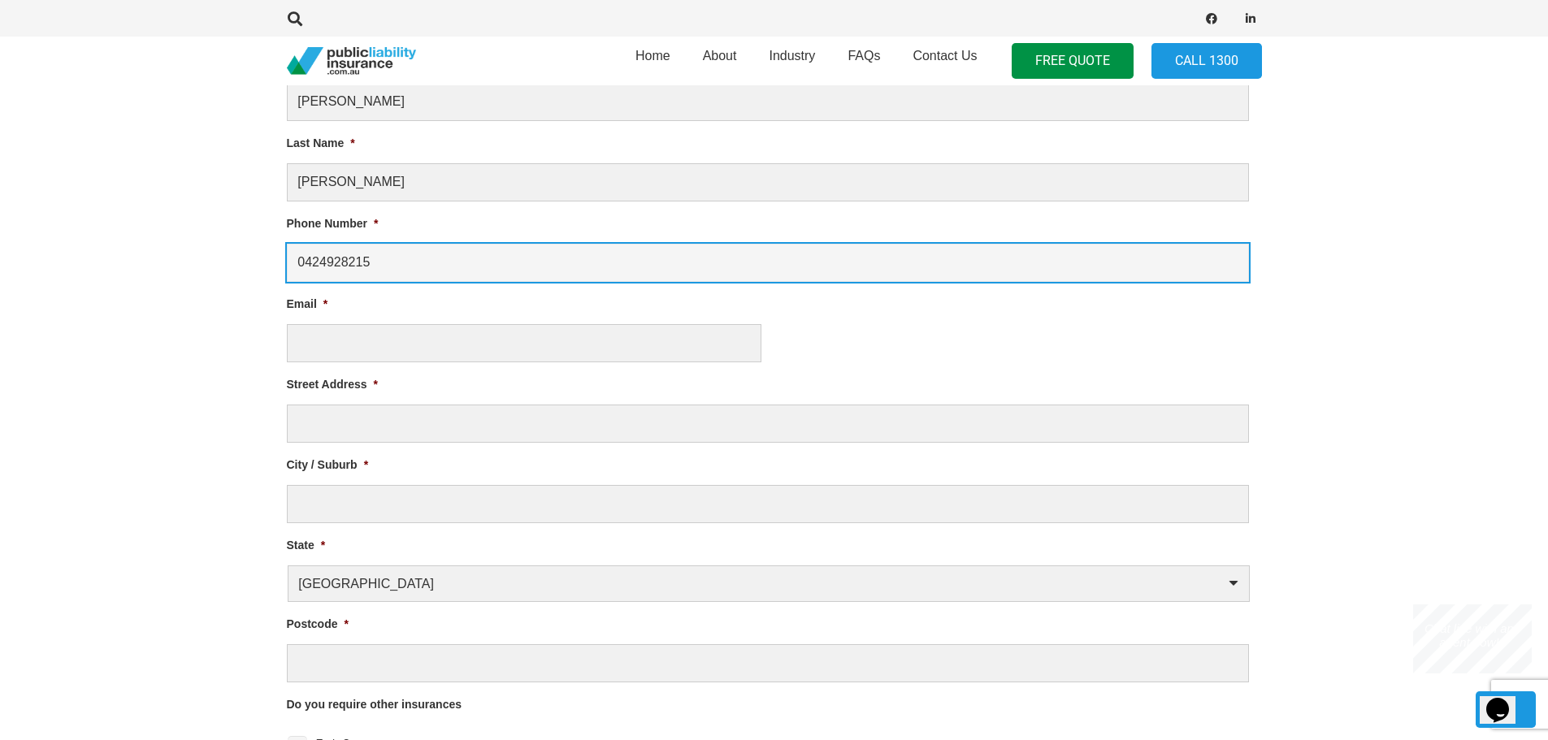
type input "0424928215"
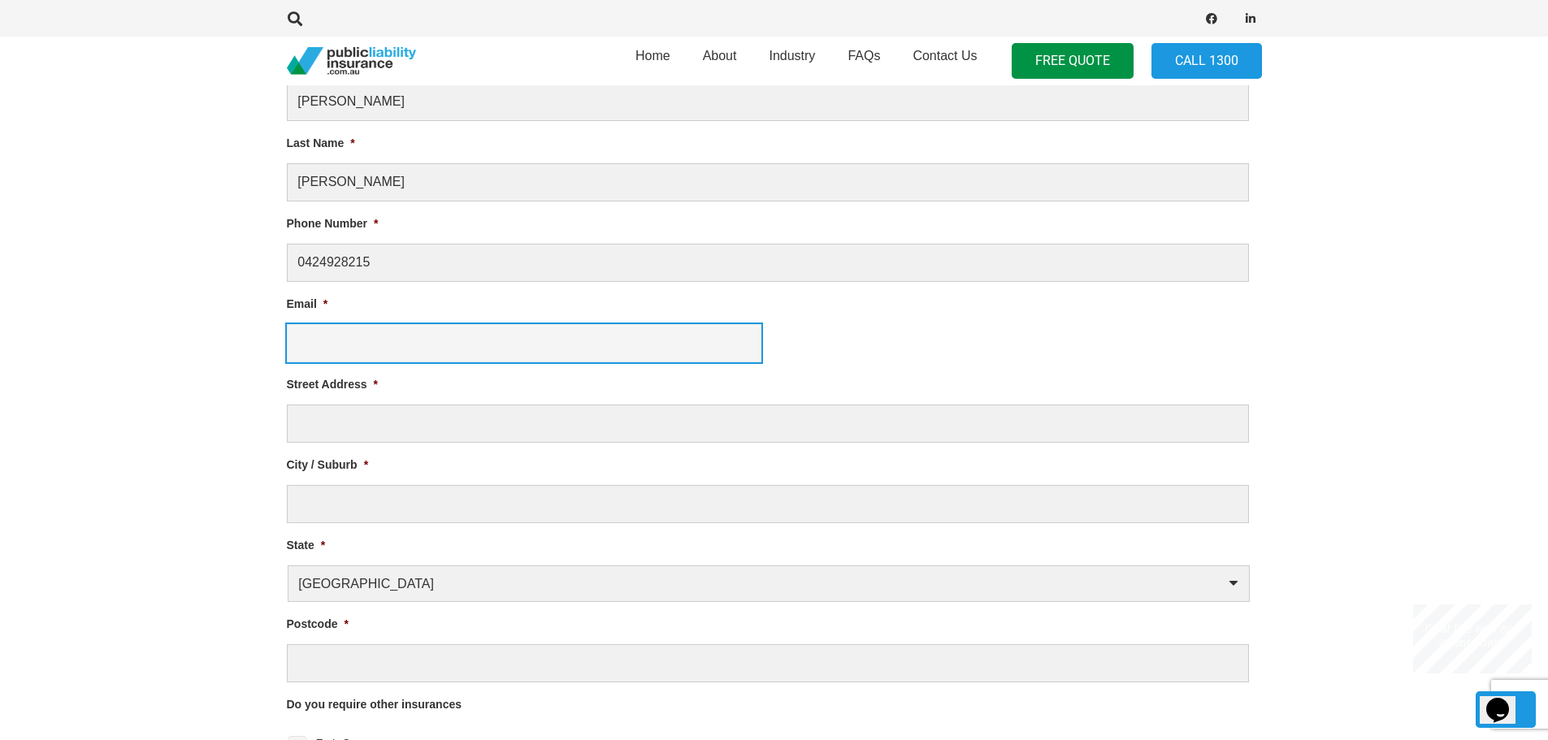
click at [315, 344] on input "Email *" at bounding box center [524, 343] width 475 height 38
type input "[PERSON_NAME][EMAIL_ADDRESS][DOMAIN_NAME]"
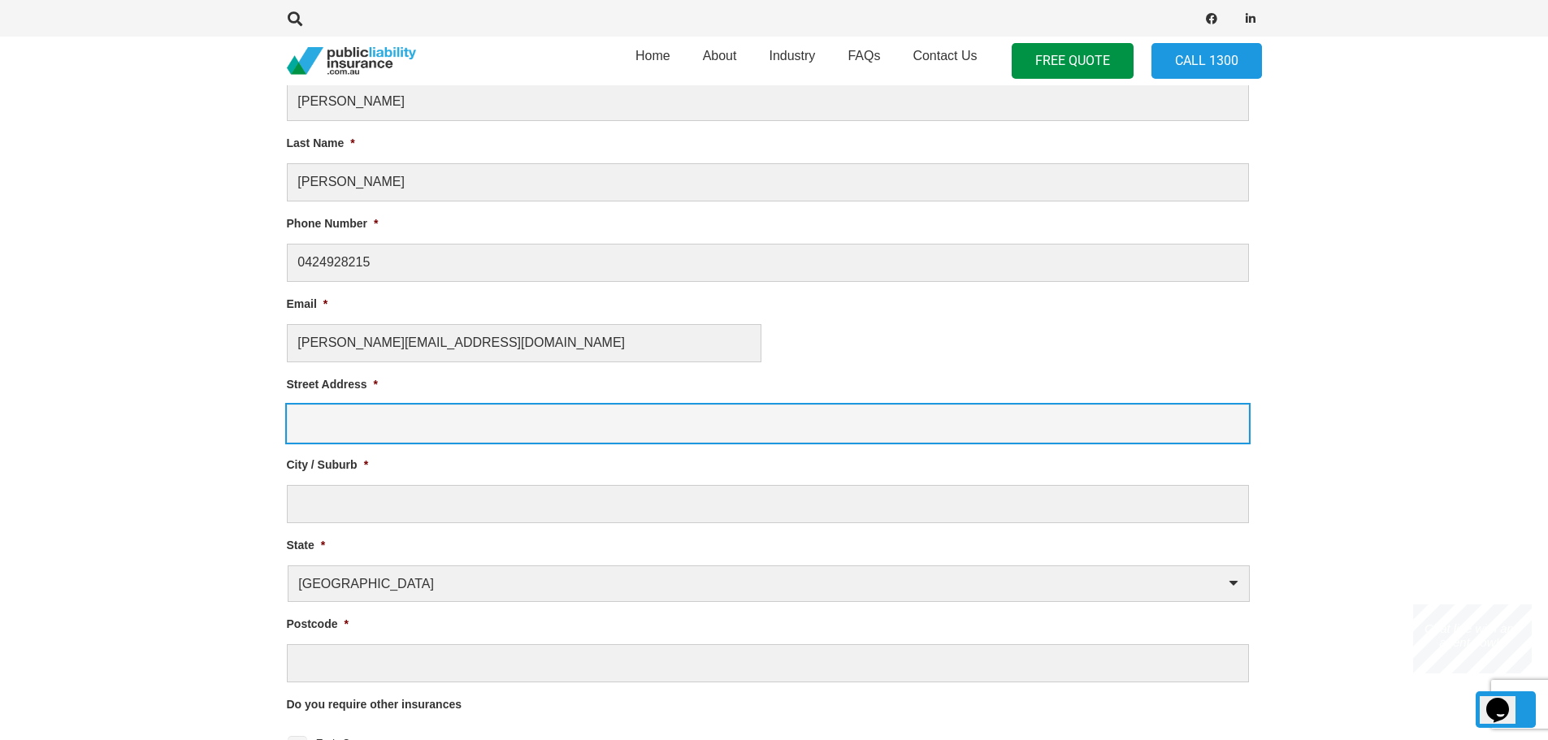
click at [302, 429] on input "Street Address *" at bounding box center [768, 424] width 962 height 38
click at [307, 425] on input "2/1502" at bounding box center [768, 424] width 962 height 38
click at [351, 421] on input "21502" at bounding box center [768, 424] width 962 height 38
type input "21502/ 82 Marine Parade"
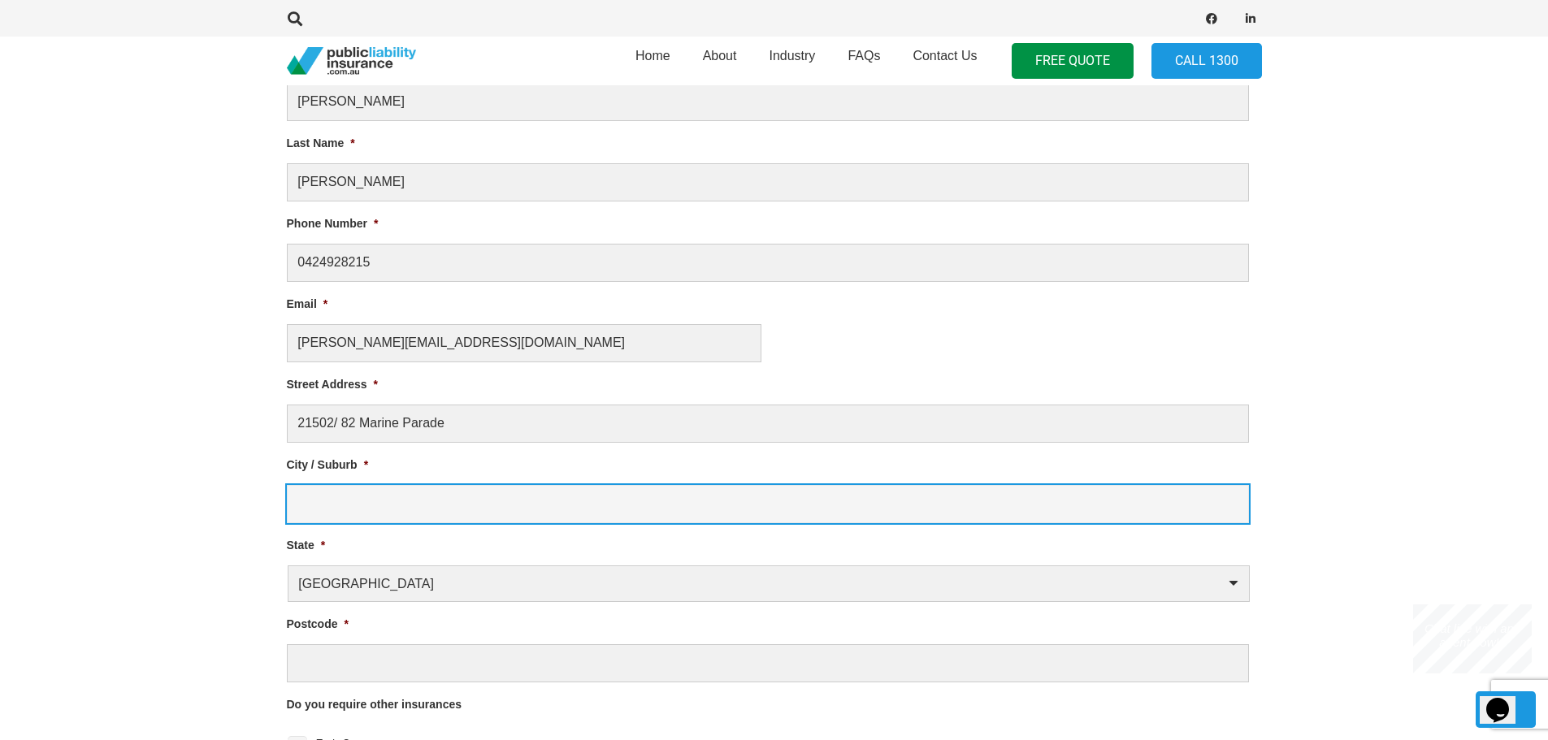
click at [312, 499] on input "City / Suburb *" at bounding box center [768, 504] width 962 height 38
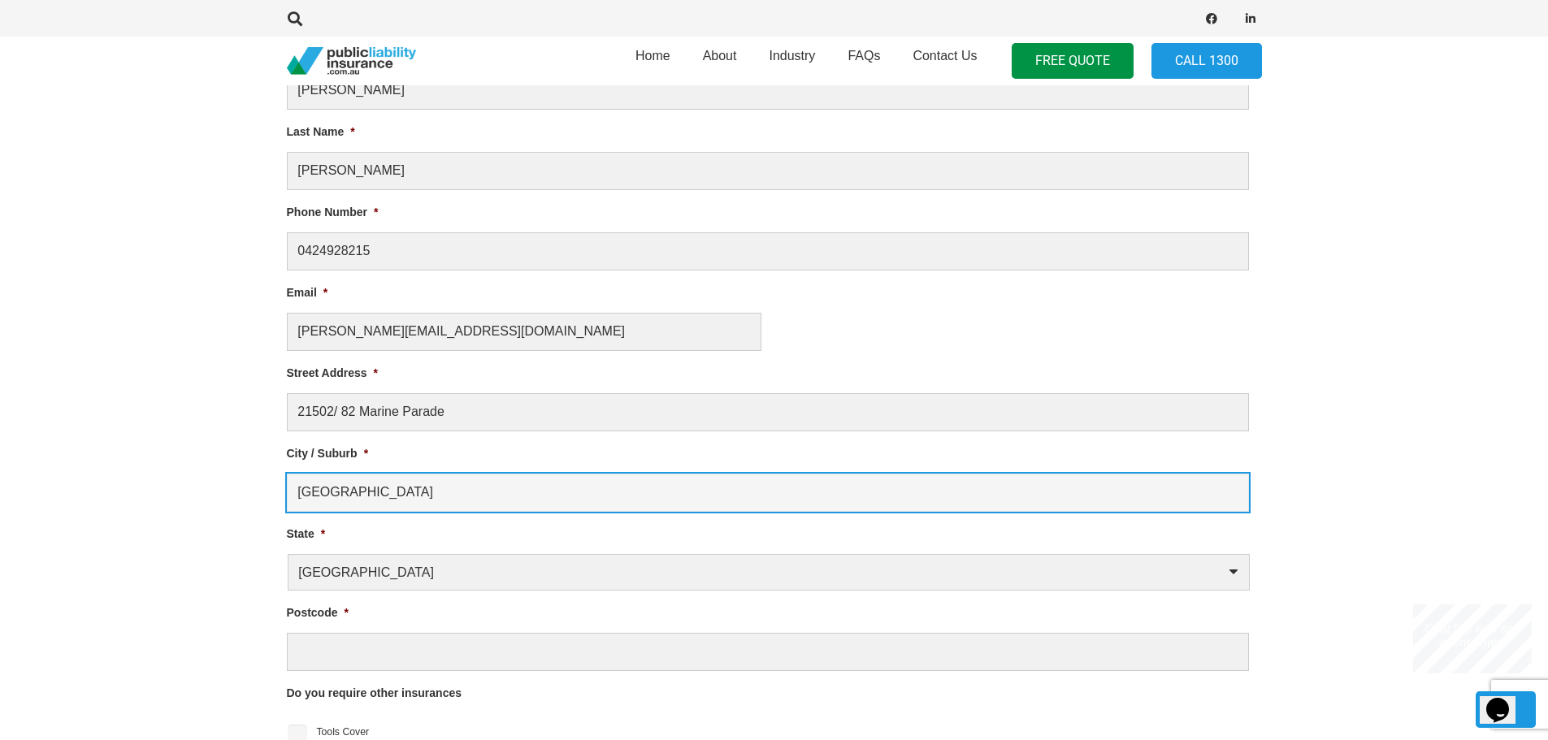
scroll to position [1022, 0]
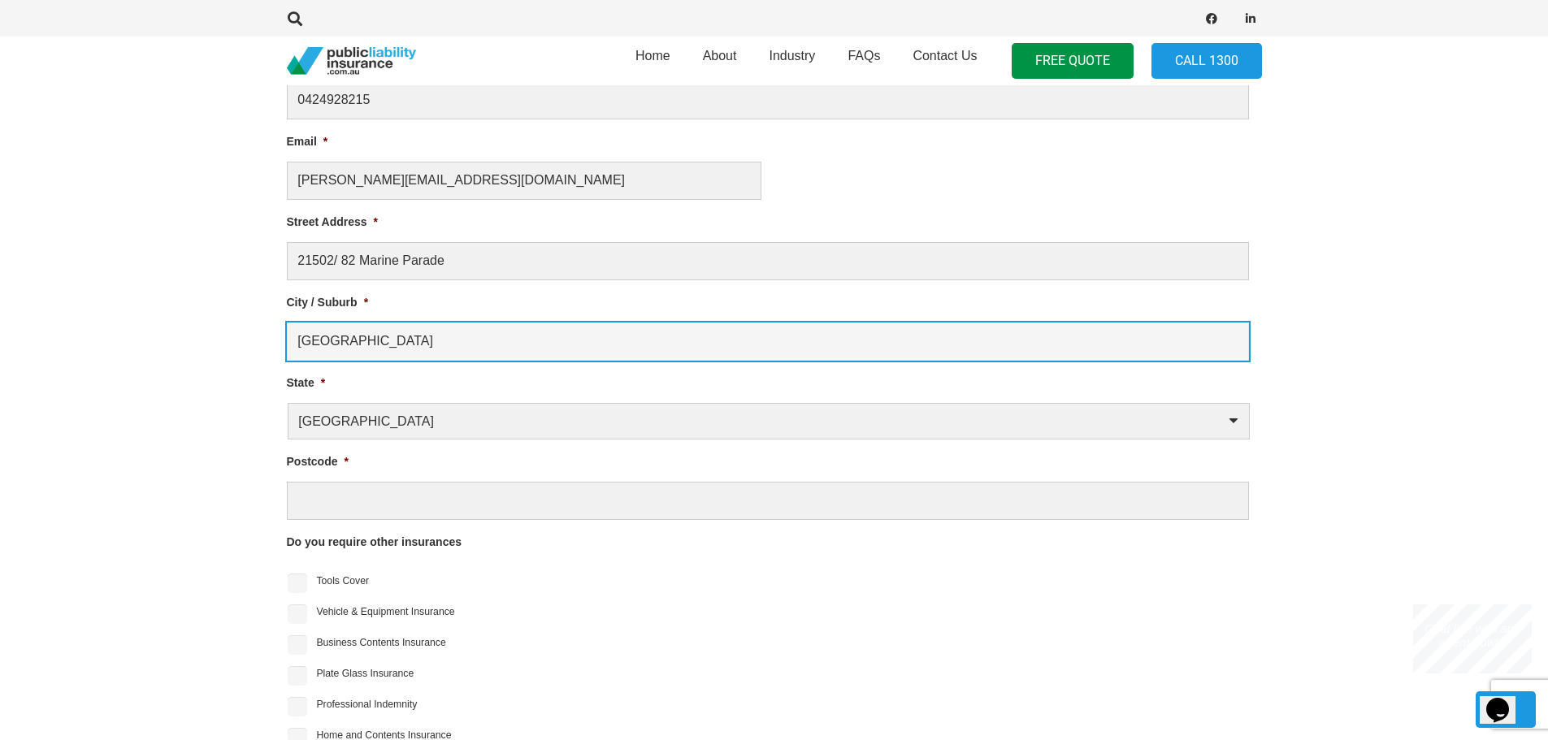
type input "[GEOGRAPHIC_DATA]"
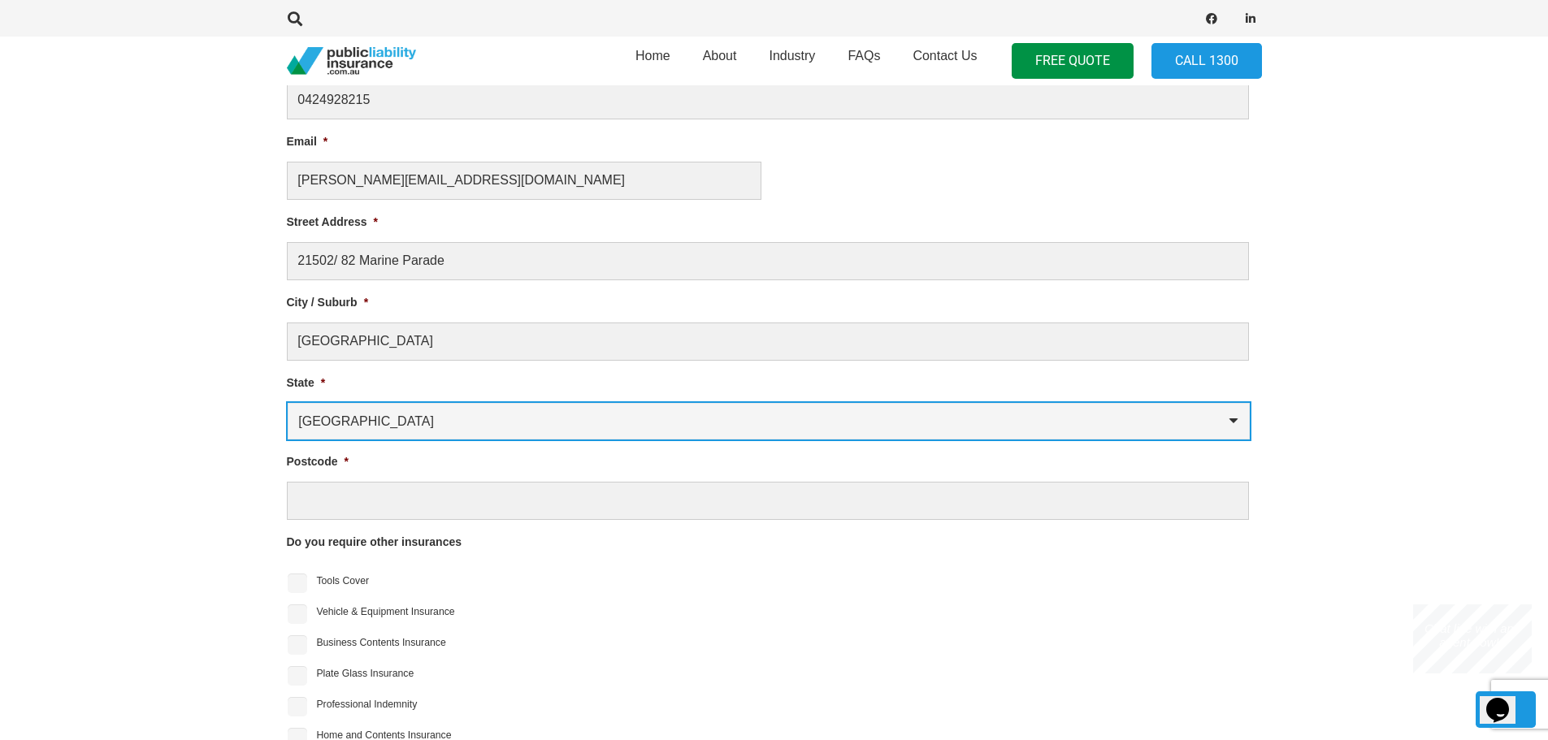
click at [345, 434] on select "[GEOGRAPHIC_DATA] [GEOGRAPHIC_DATA] [GEOGRAPHIC_DATA] [GEOGRAPHIC_DATA] [GEOGRA…" at bounding box center [769, 421] width 962 height 37
select select "[GEOGRAPHIC_DATA]"
click at [288, 403] on select "[GEOGRAPHIC_DATA] [GEOGRAPHIC_DATA] [GEOGRAPHIC_DATA] [GEOGRAPHIC_DATA] [GEOGRA…" at bounding box center [769, 421] width 962 height 37
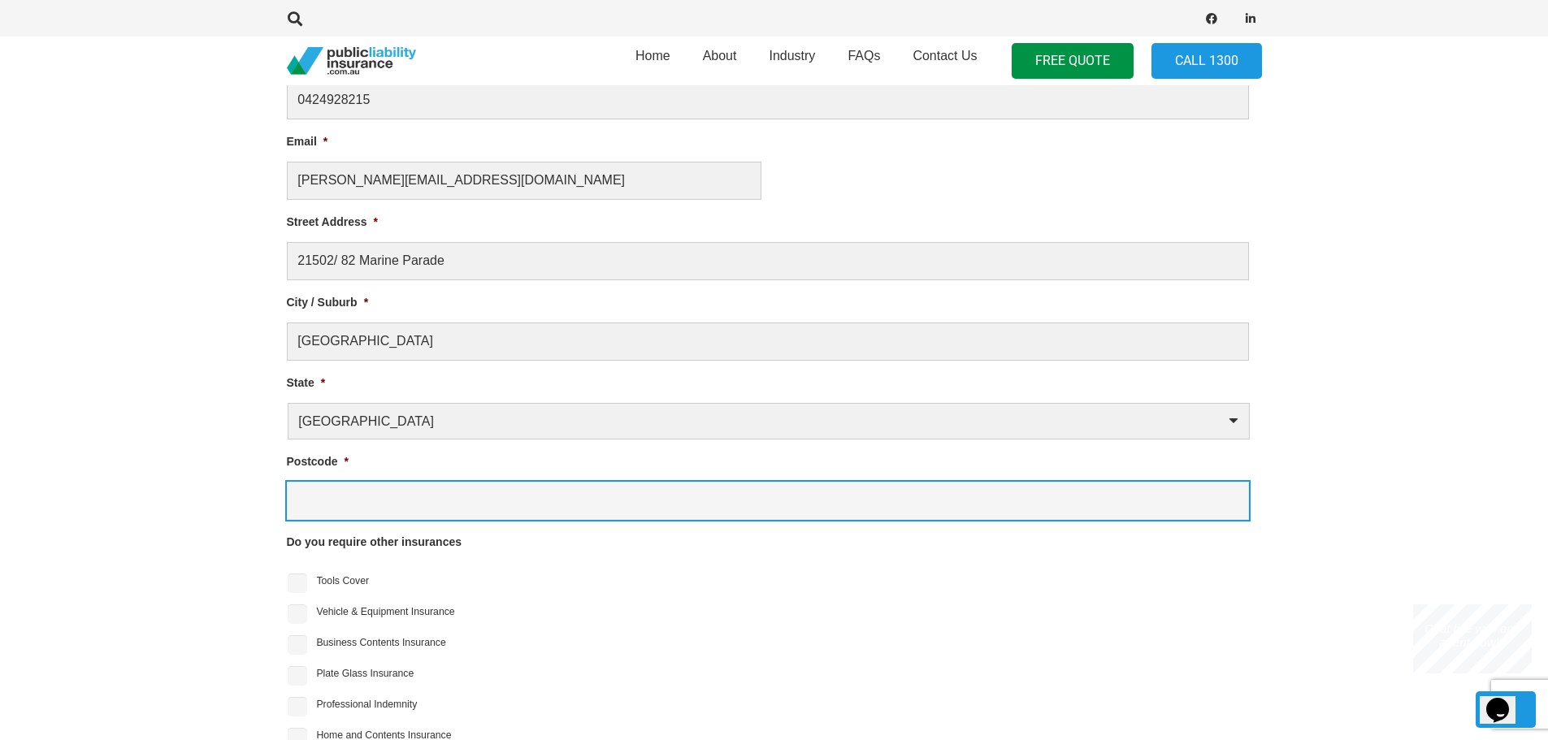
click at [315, 496] on input "Postcode *" at bounding box center [768, 501] width 962 height 38
type input "4215"
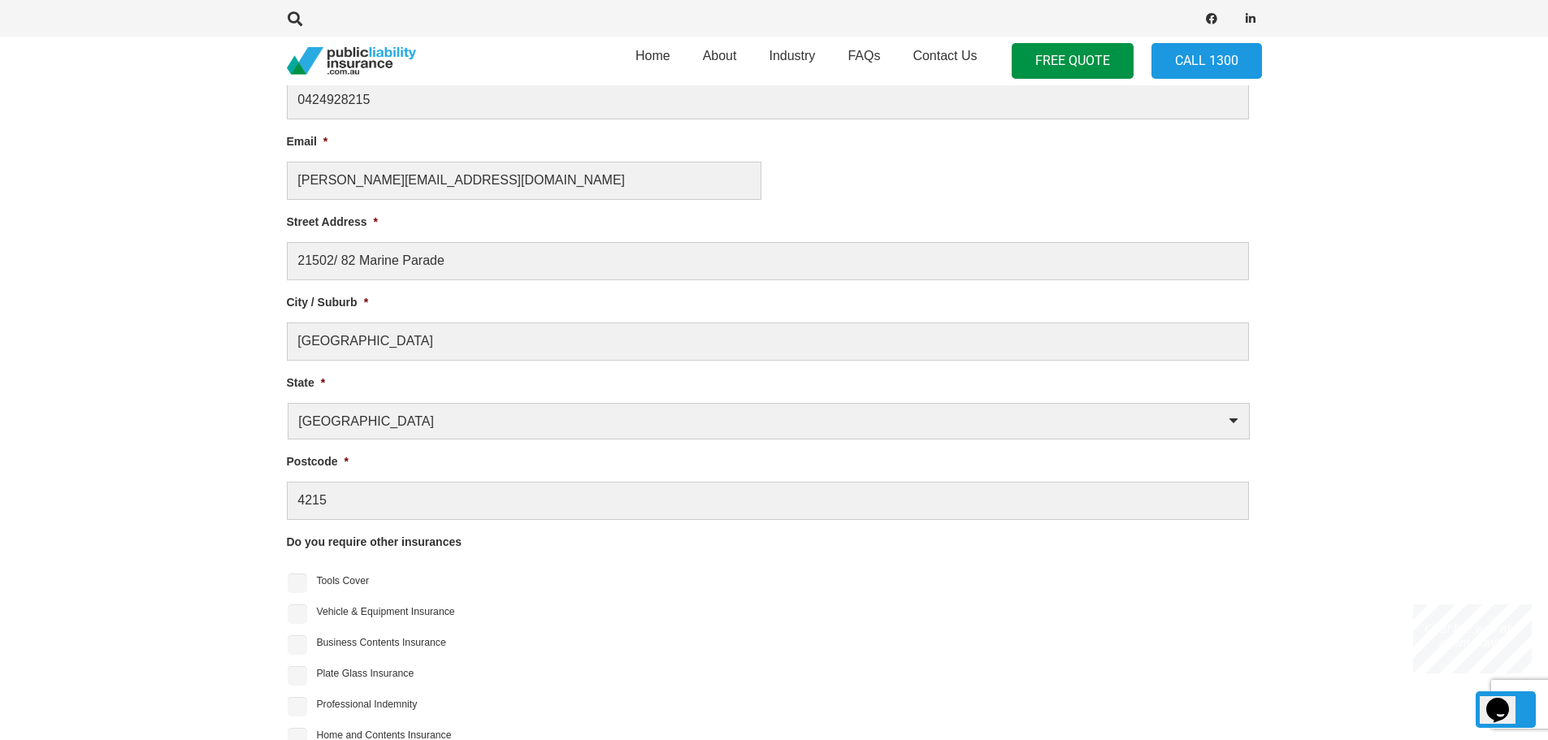
click at [188, 533] on section "1 Business Information 2 Personal Information Liability Limit Required * $5 Mil…" at bounding box center [774, 492] width 1548 height 1551
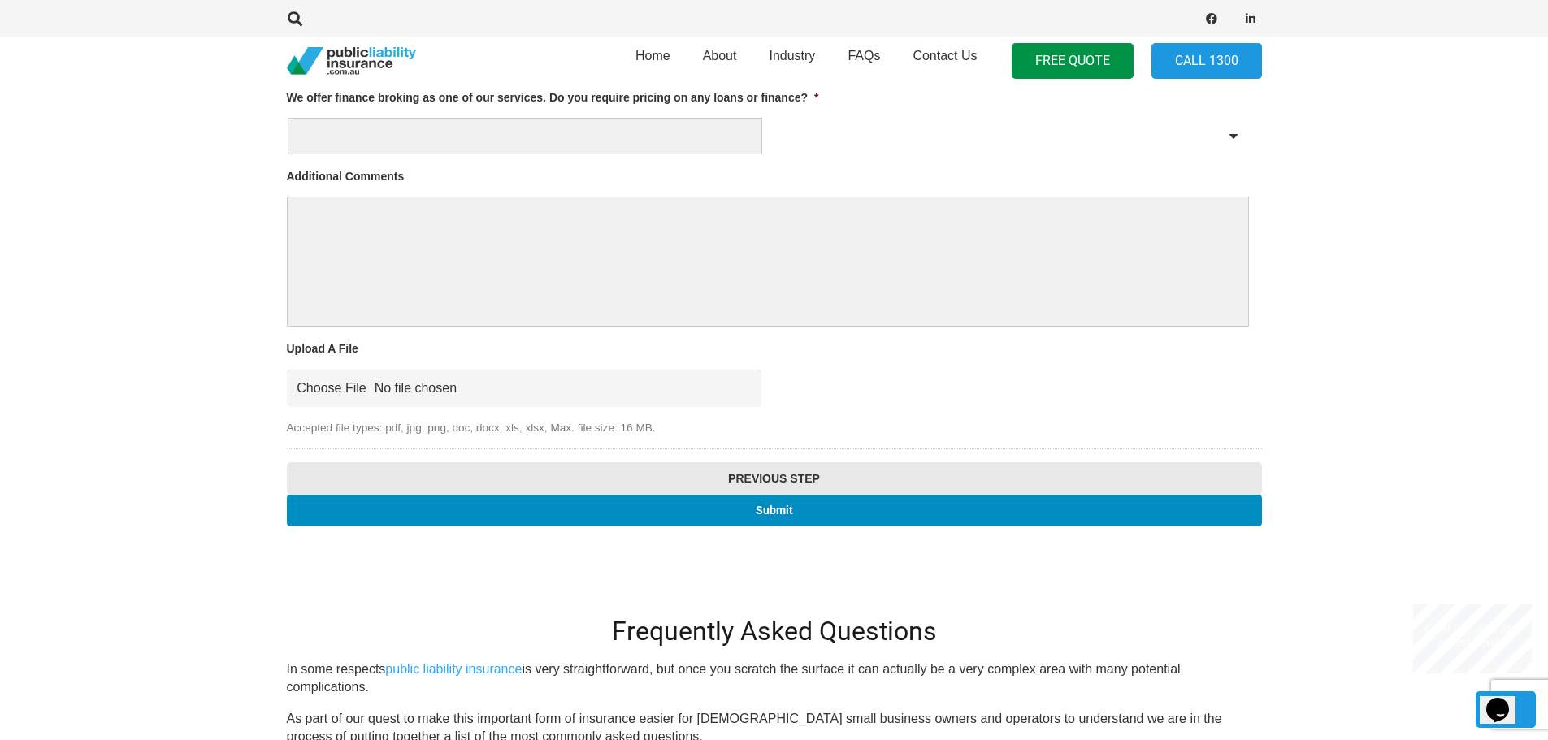
scroll to position [1754, 0]
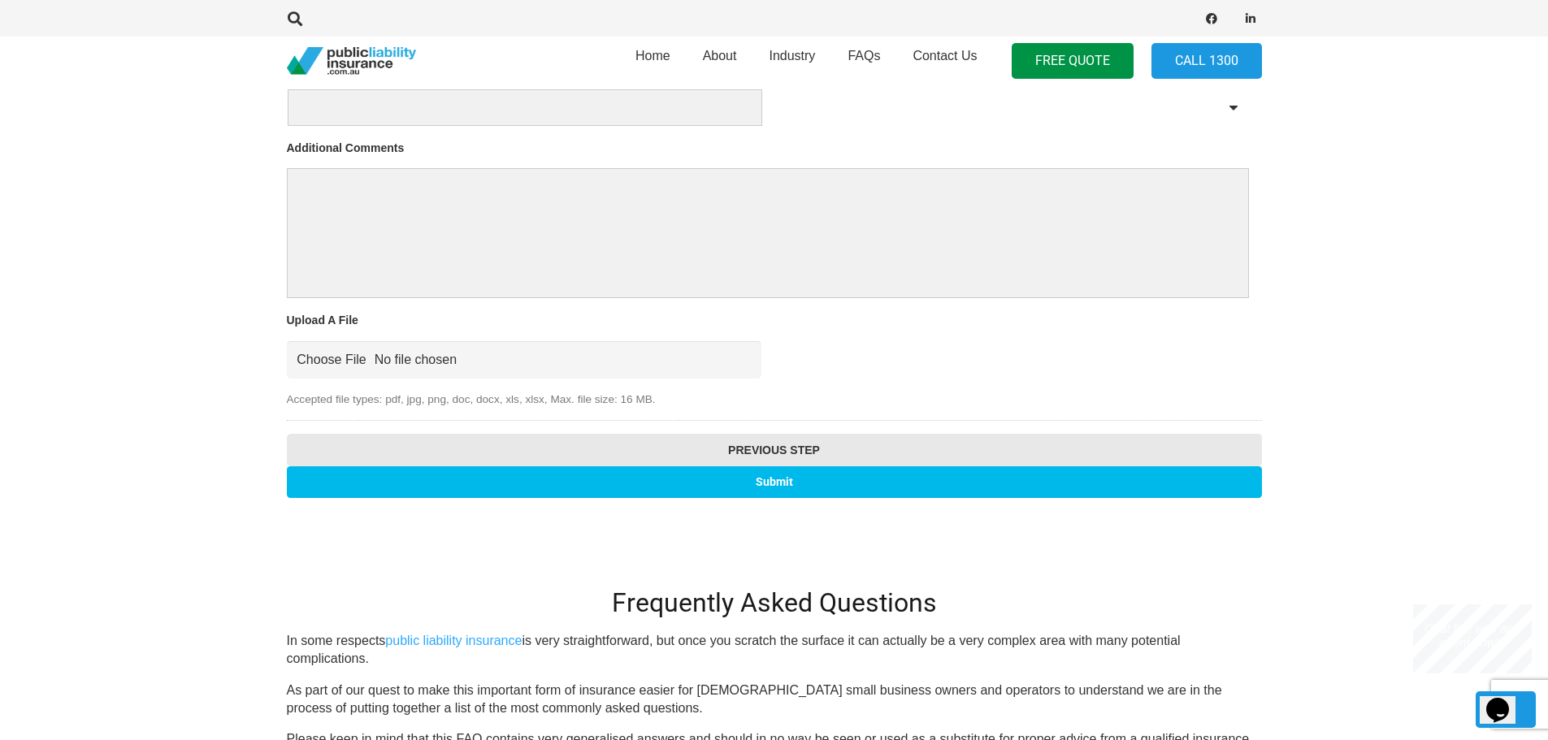
click at [727, 485] on input "Submit" at bounding box center [774, 482] width 975 height 32
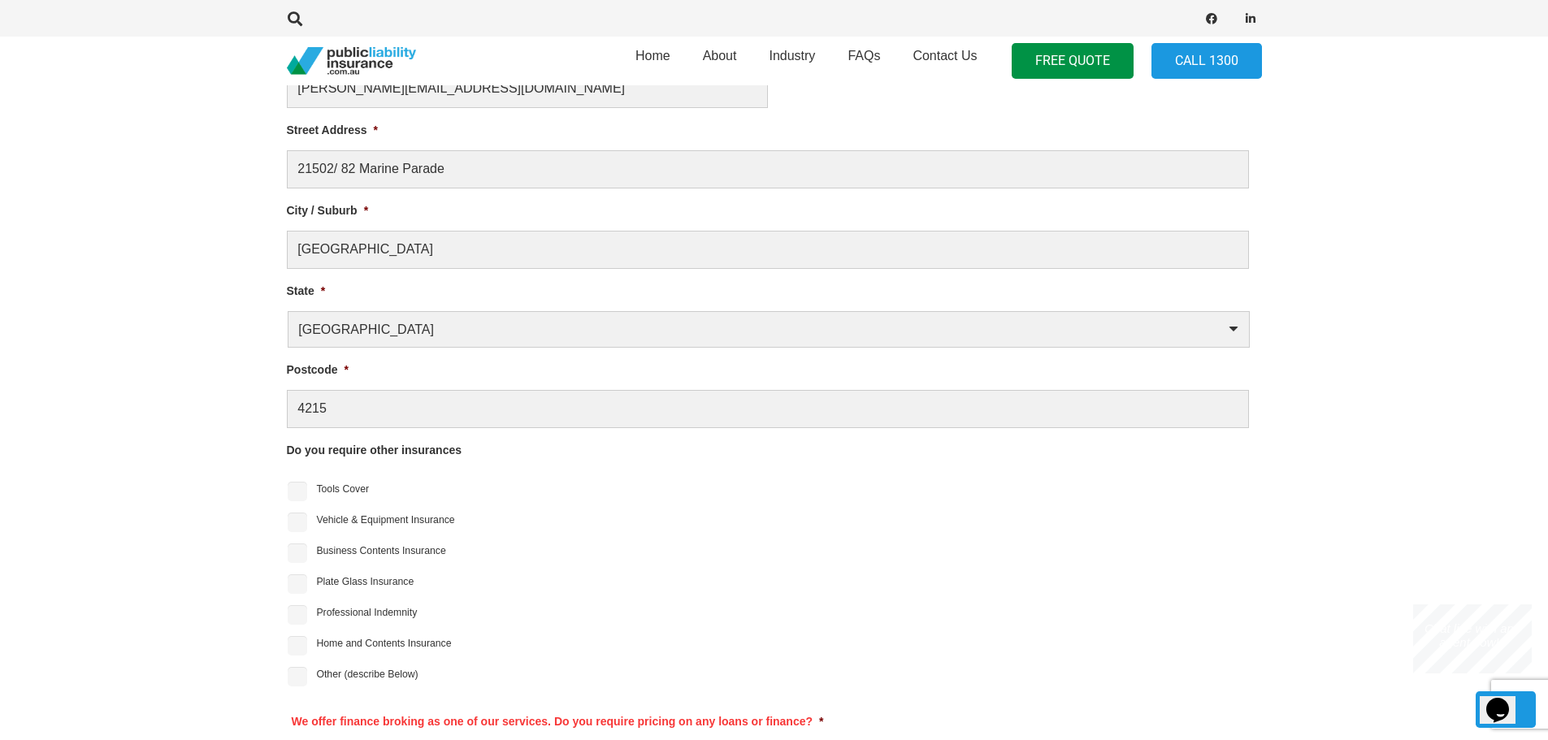
scroll to position [1347, 0]
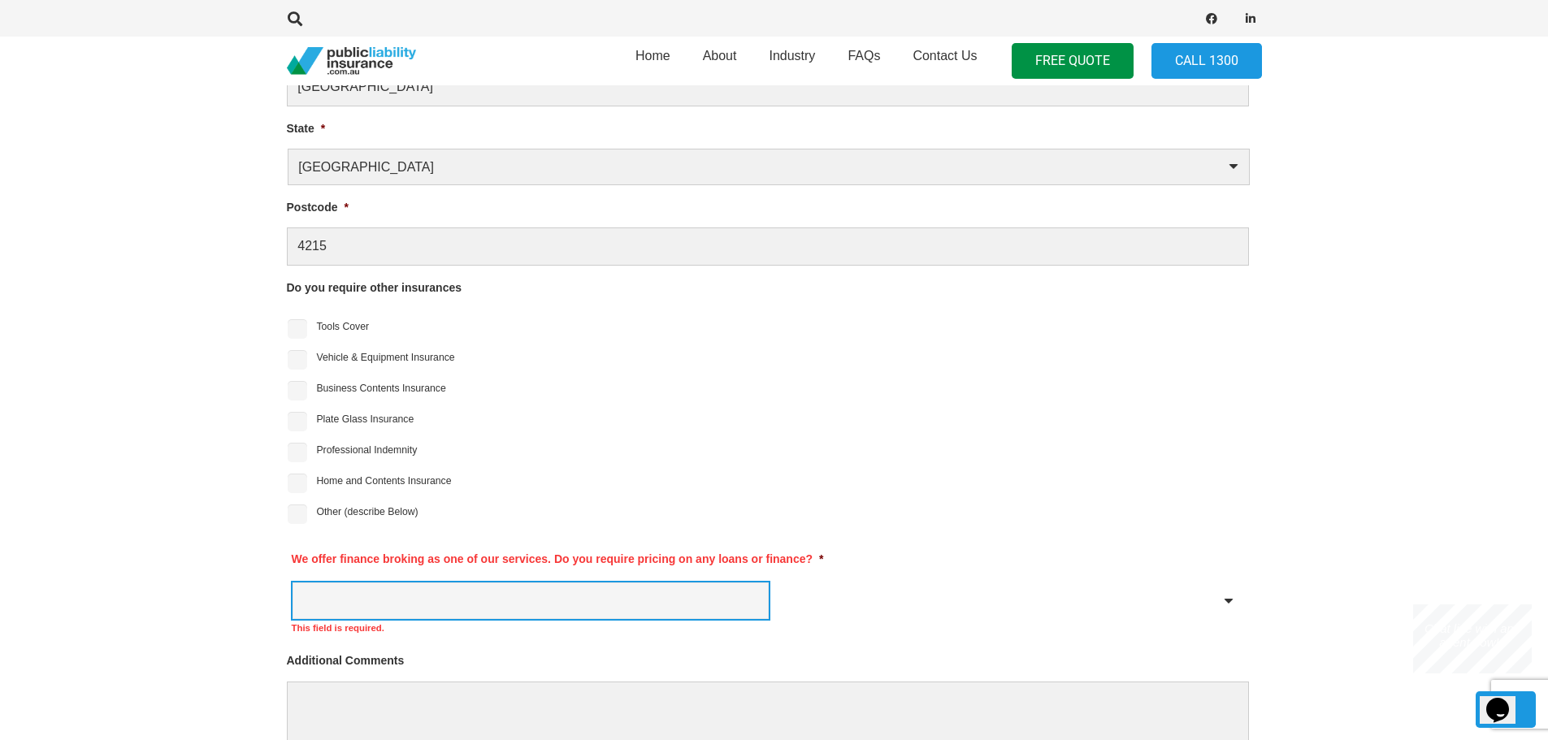
click at [321, 609] on select "Yes No" at bounding box center [531, 601] width 476 height 37
select select "No"
click at [293, 583] on select "Yes No" at bounding box center [531, 601] width 476 height 37
drag, startPoint x: 923, startPoint y: 565, endPoint x: 930, endPoint y: 570, distance: 8.6
click at [930, 570] on li "We offer finance broking as one of our services. Do you require pricing on any …" at bounding box center [768, 588] width 962 height 102
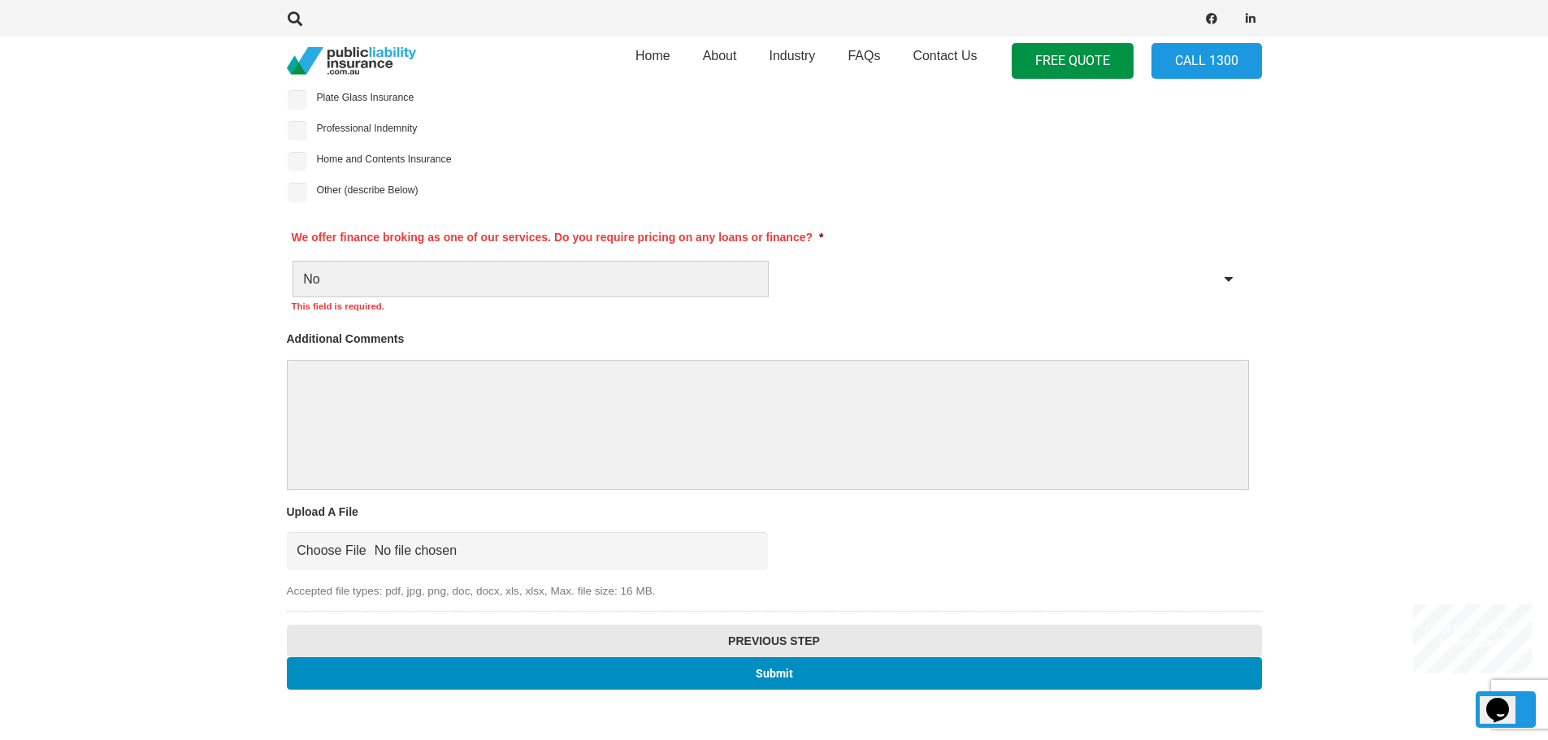
scroll to position [1672, 0]
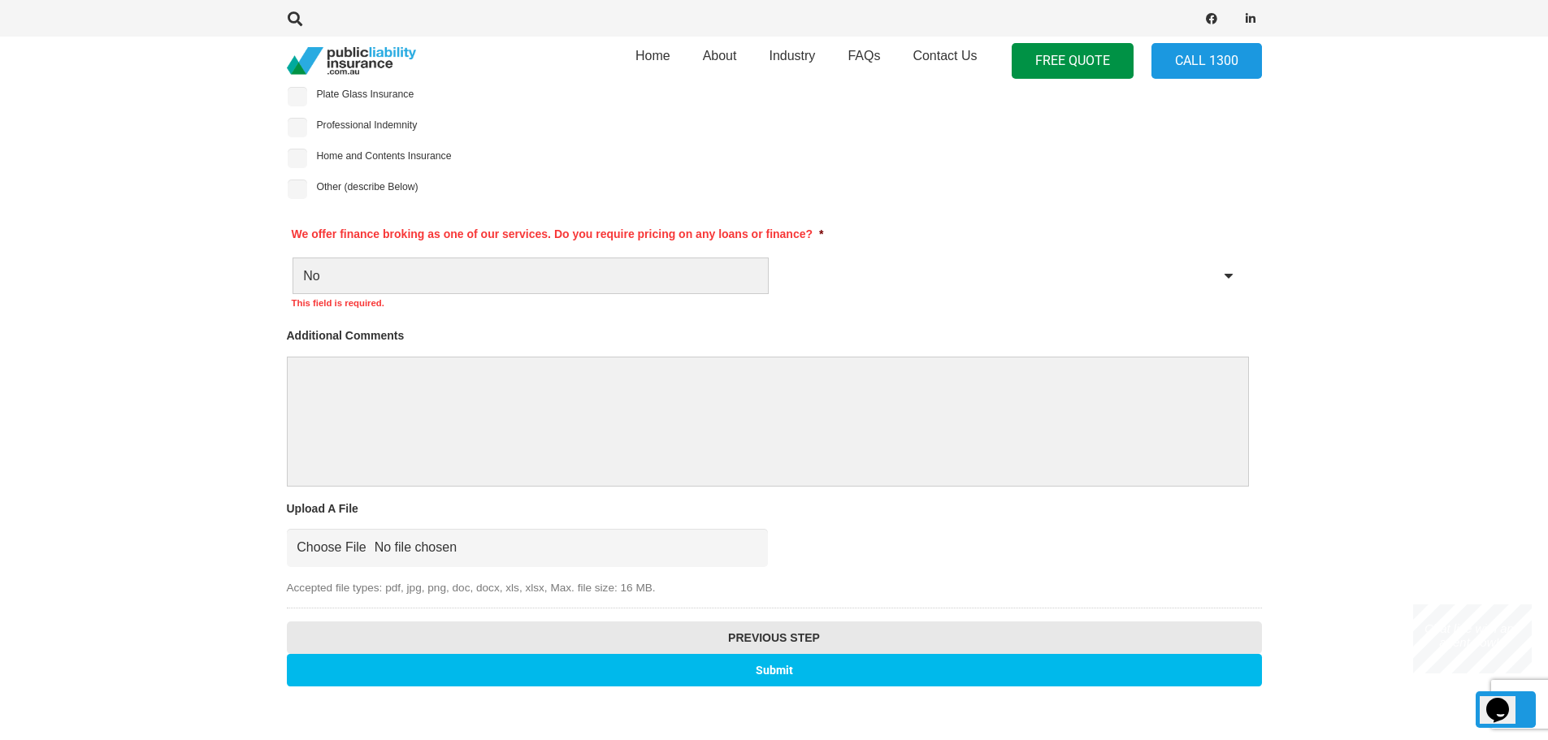
click at [761, 669] on input "Submit" at bounding box center [774, 670] width 975 height 32
drag, startPoint x: 649, startPoint y: 658, endPoint x: 631, endPoint y: 659, distance: 18.7
click at [650, 658] on input "Submit" at bounding box center [774, 670] width 975 height 32
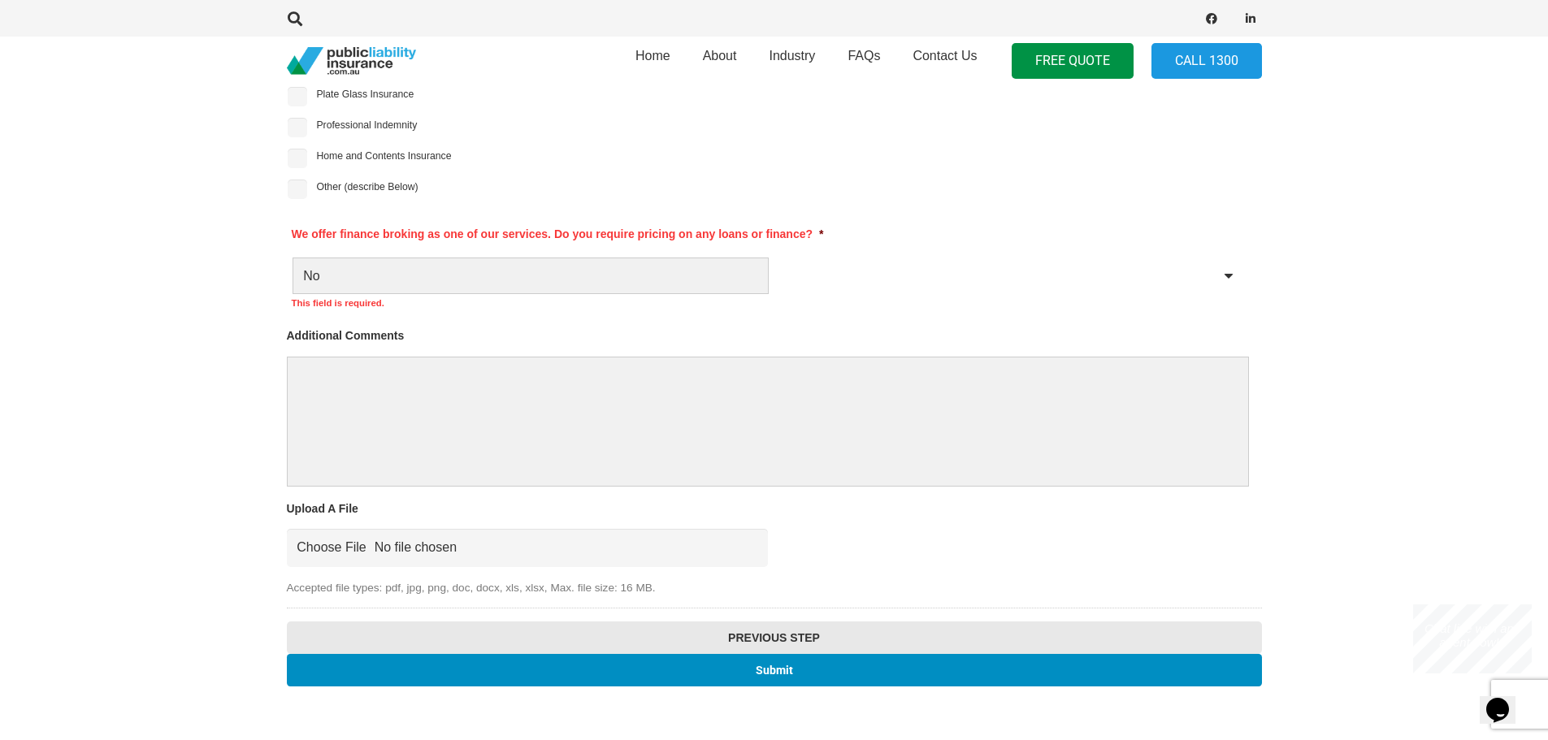
scroll to position [434, 0]
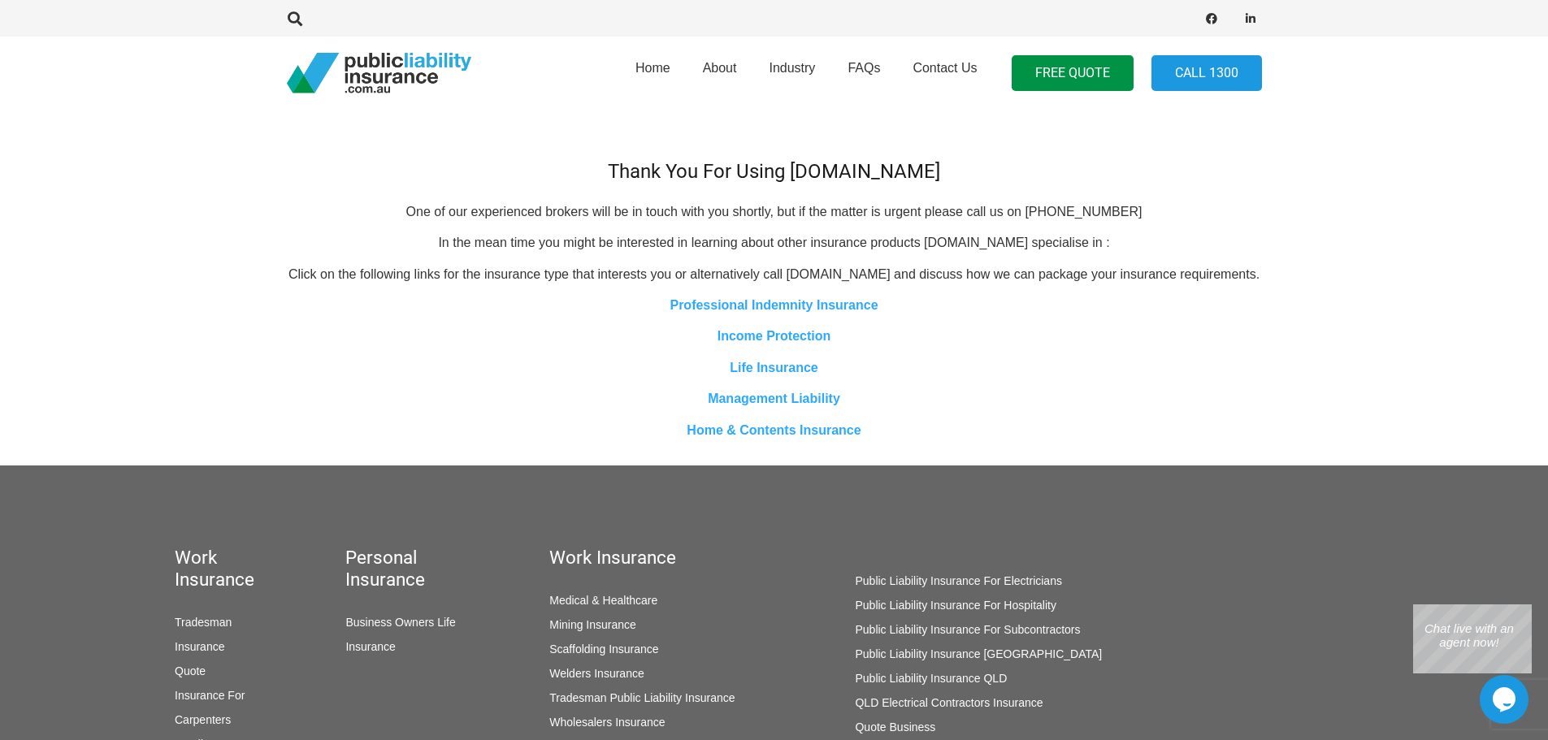
click at [937, 715] on div "QLD Electrical Contractors Insurance" at bounding box center [1012, 703] width 315 height 24
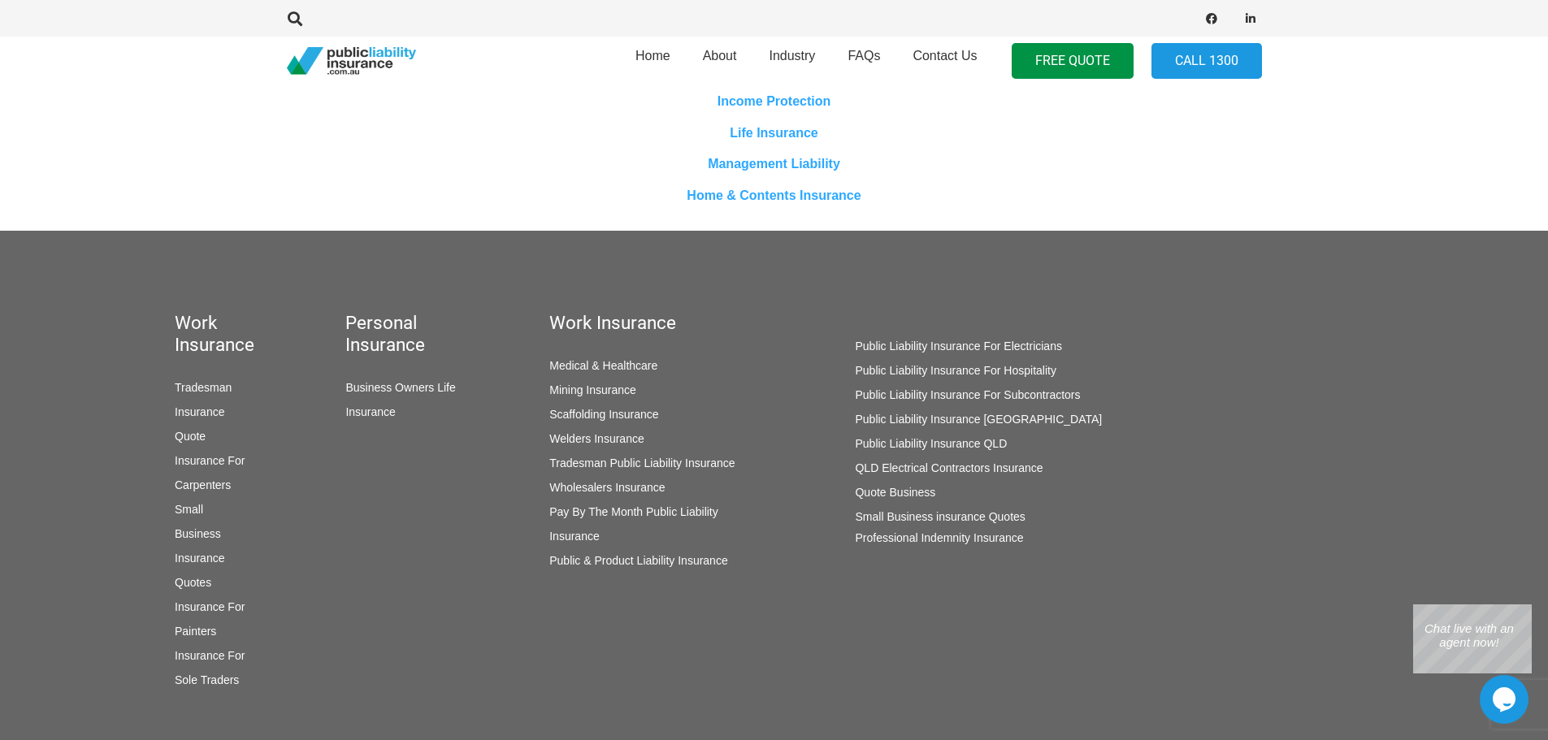
scroll to position [244, 0]
